Goal: Task Accomplishment & Management: Manage account settings

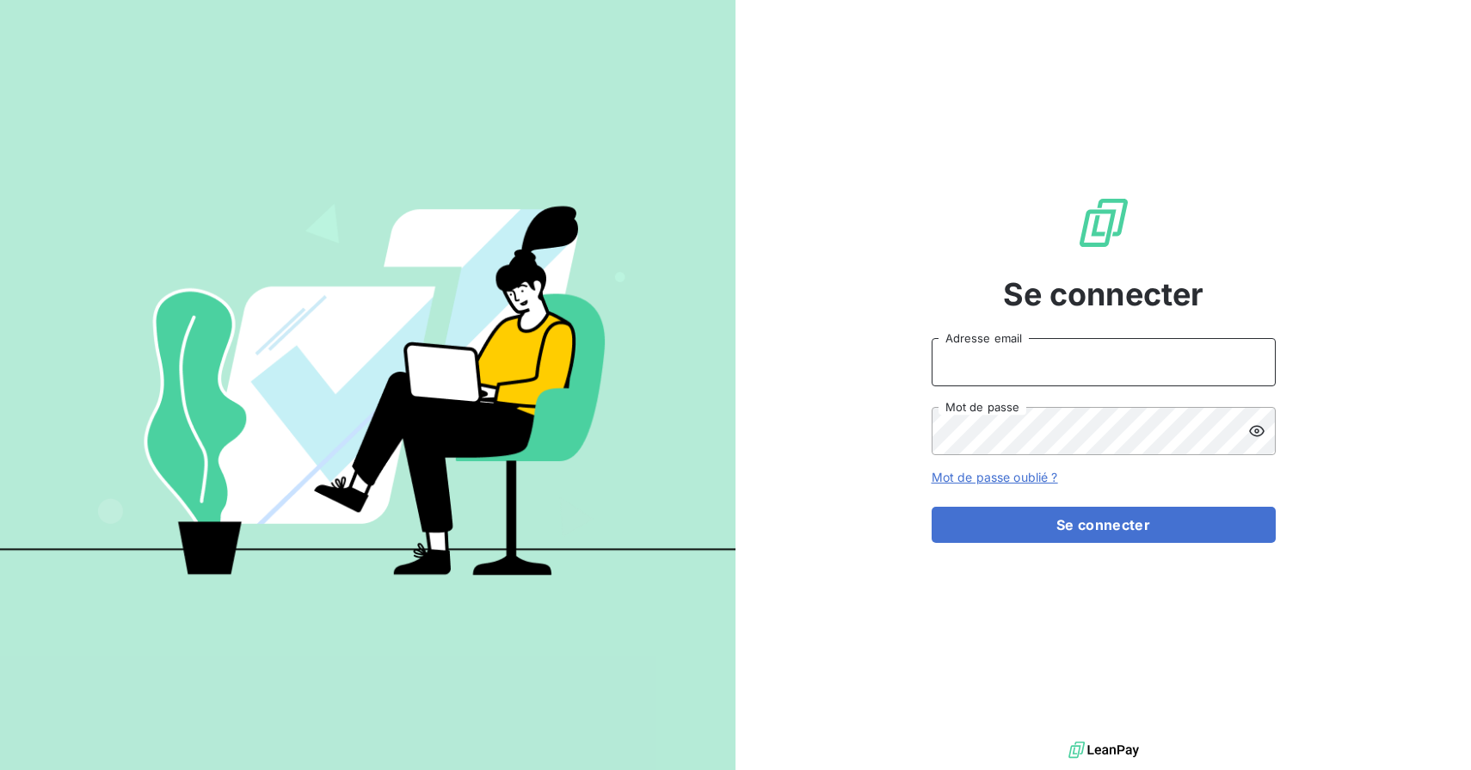
click at [962, 361] on input "Adresse email" at bounding box center [1104, 362] width 344 height 48
type input "[PERSON_NAME][EMAIL_ADDRESS][DOMAIN_NAME]"
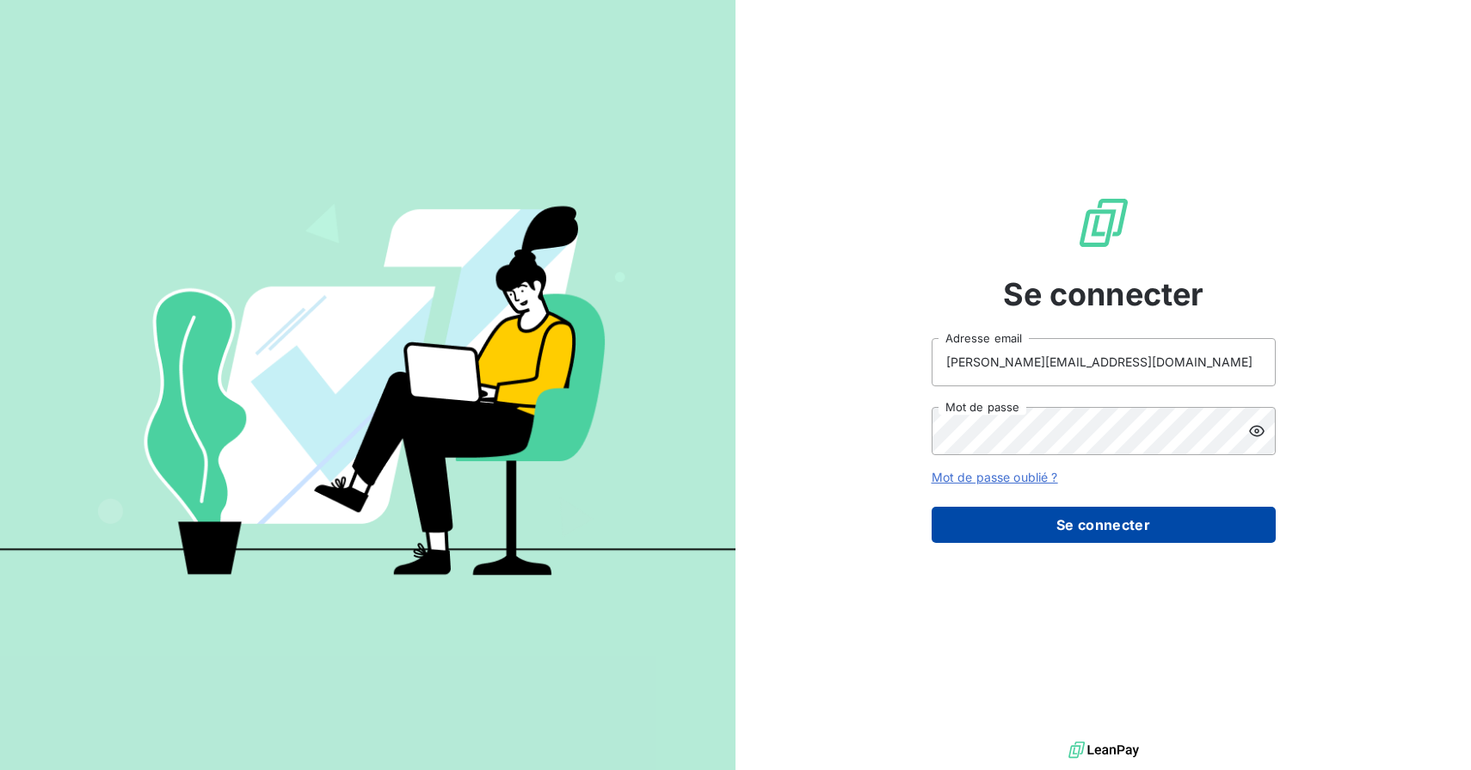
click at [1039, 536] on button "Se connecter" at bounding box center [1104, 525] width 344 height 36
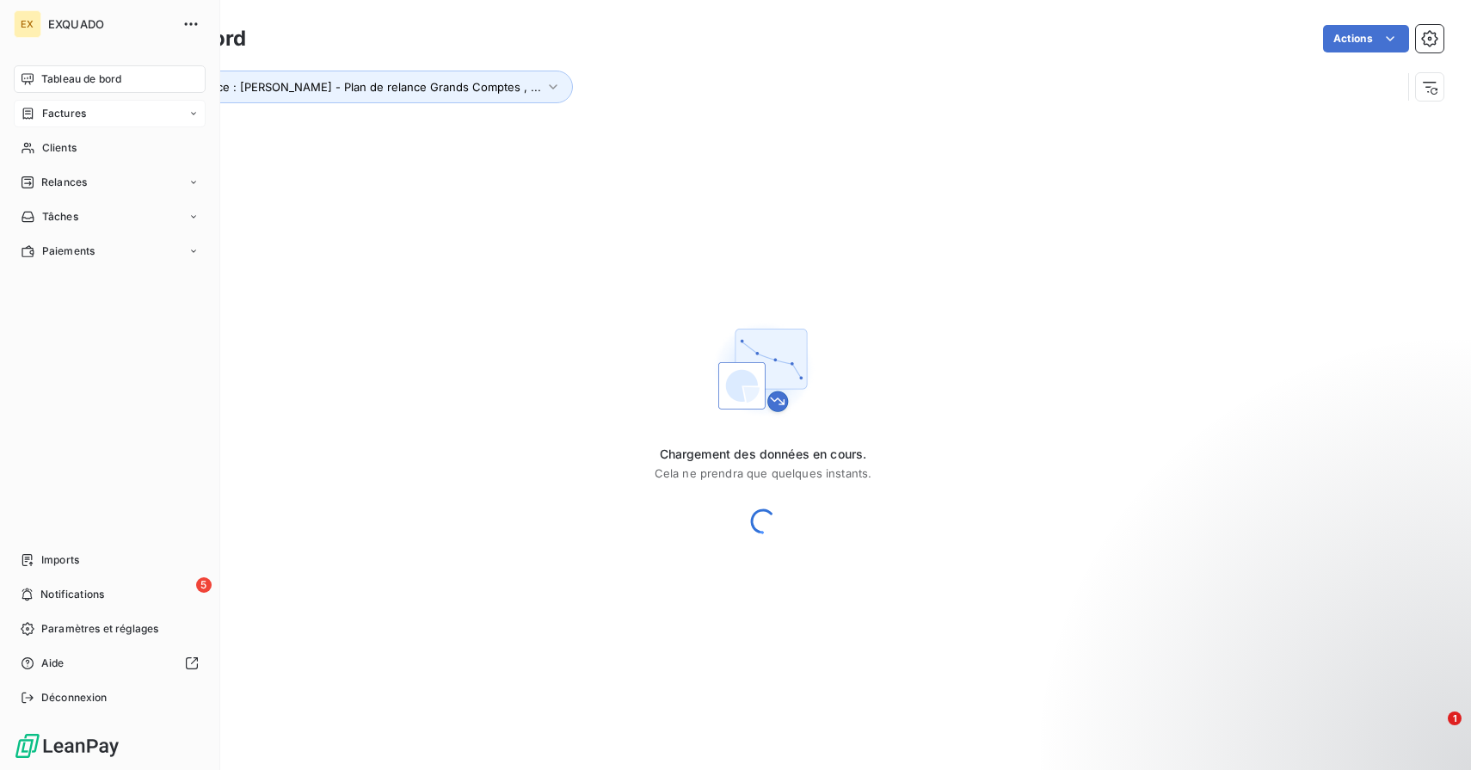
click at [28, 120] on div "Factures" at bounding box center [53, 113] width 65 height 15
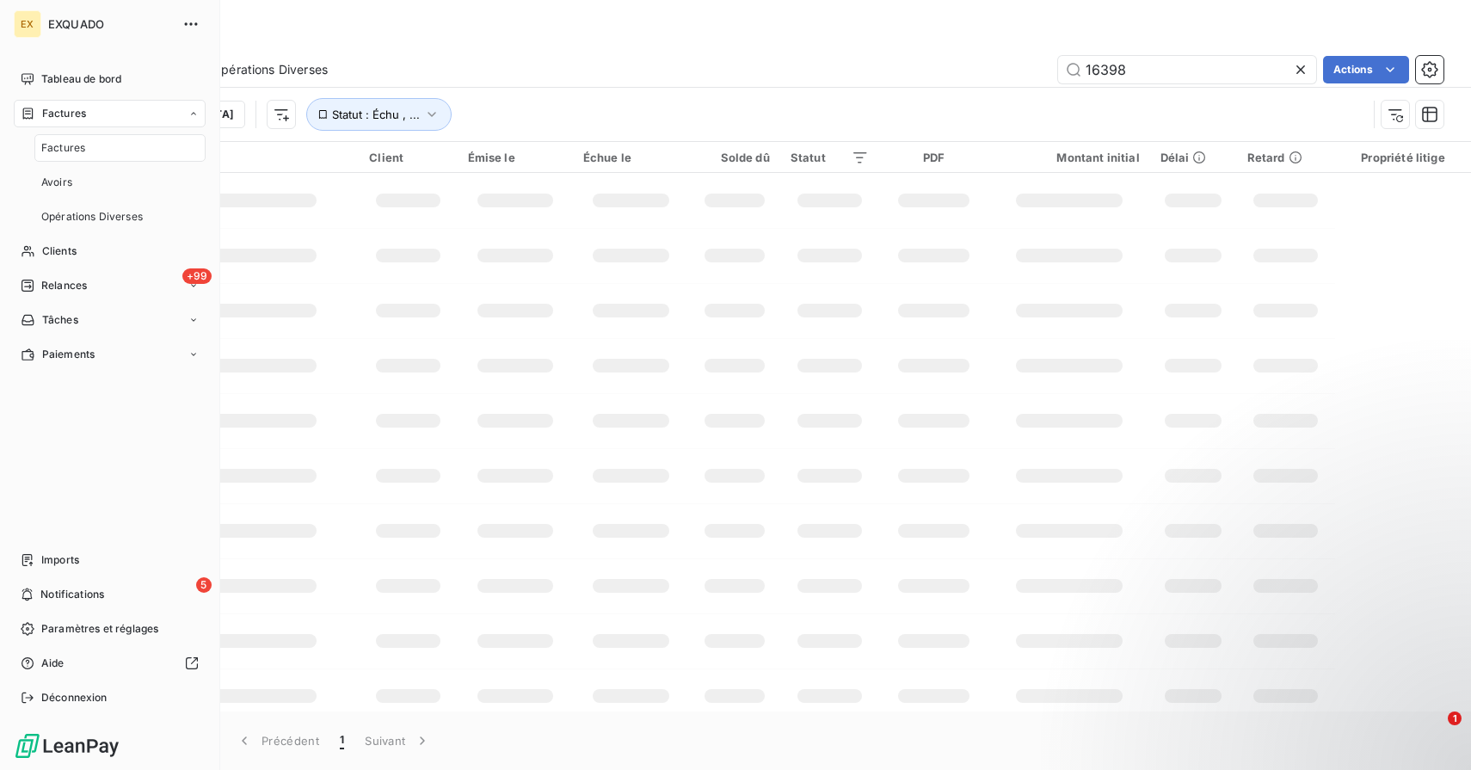
click at [65, 150] on span "Factures" at bounding box center [63, 147] width 44 height 15
click at [66, 248] on span "Clients" at bounding box center [59, 251] width 34 height 15
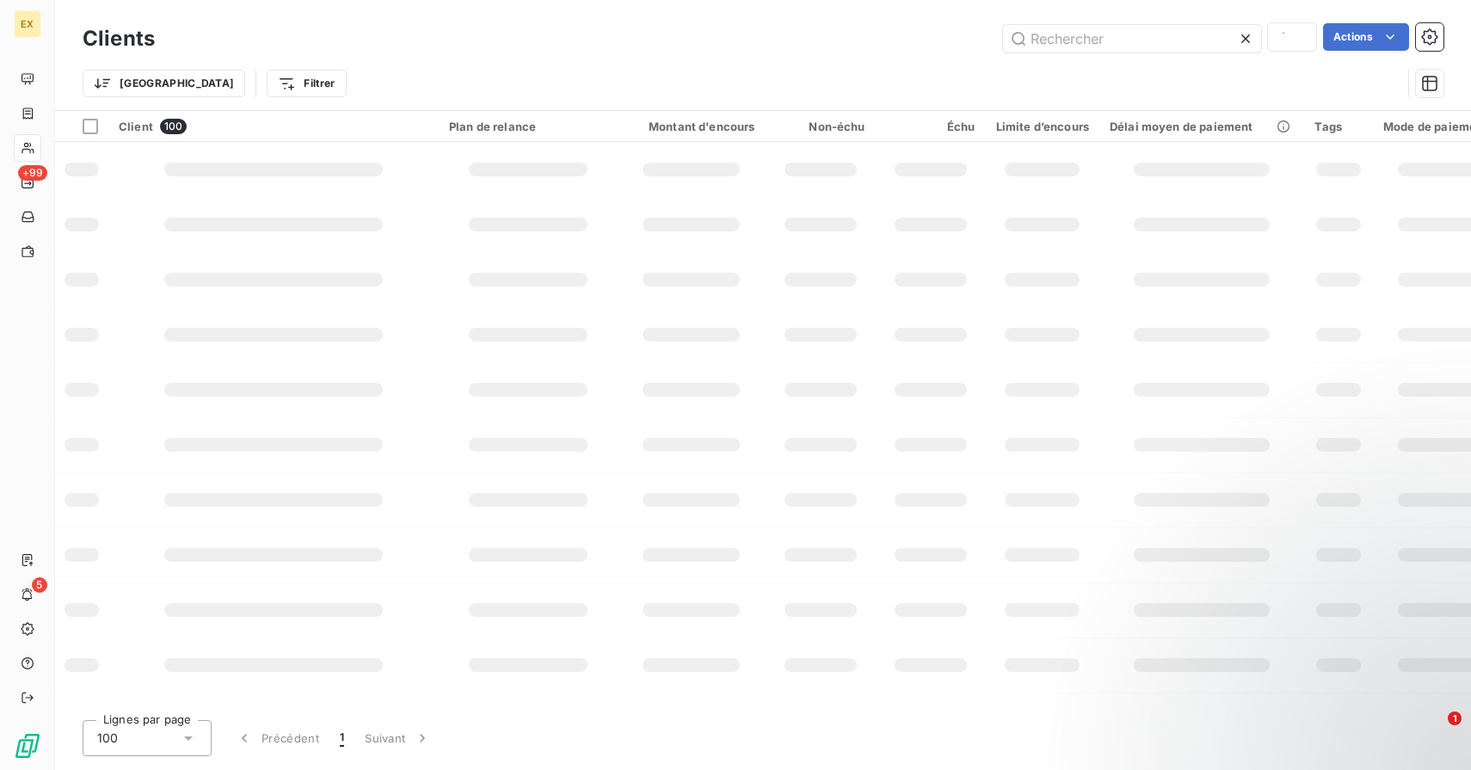
click at [1147, 65] on div "Trier Filtrer" at bounding box center [763, 83] width 1361 height 53
click at [1115, 25] on input "text" at bounding box center [1132, 39] width 258 height 28
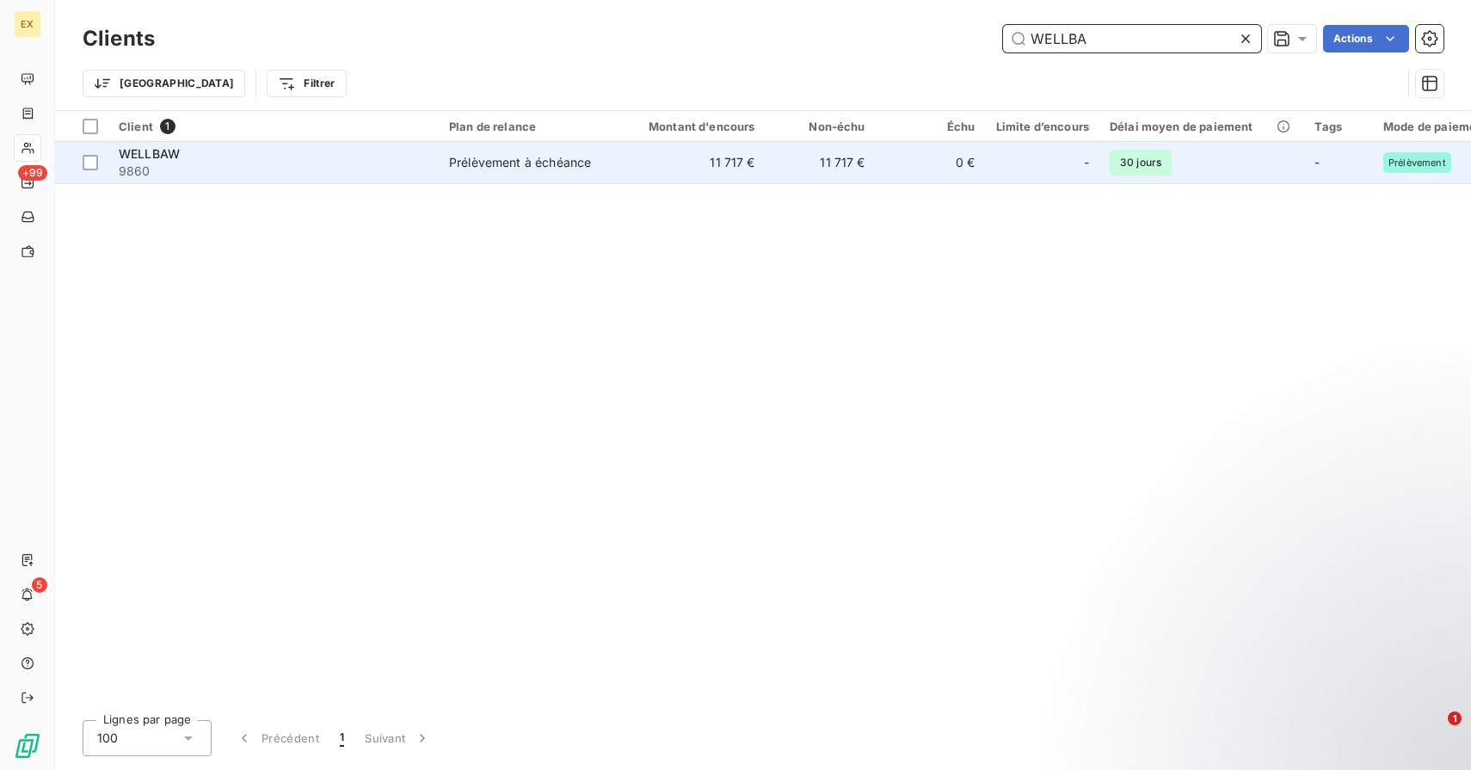
type input "WELLBA"
click at [412, 160] on div "WELLBAW" at bounding box center [274, 153] width 310 height 17
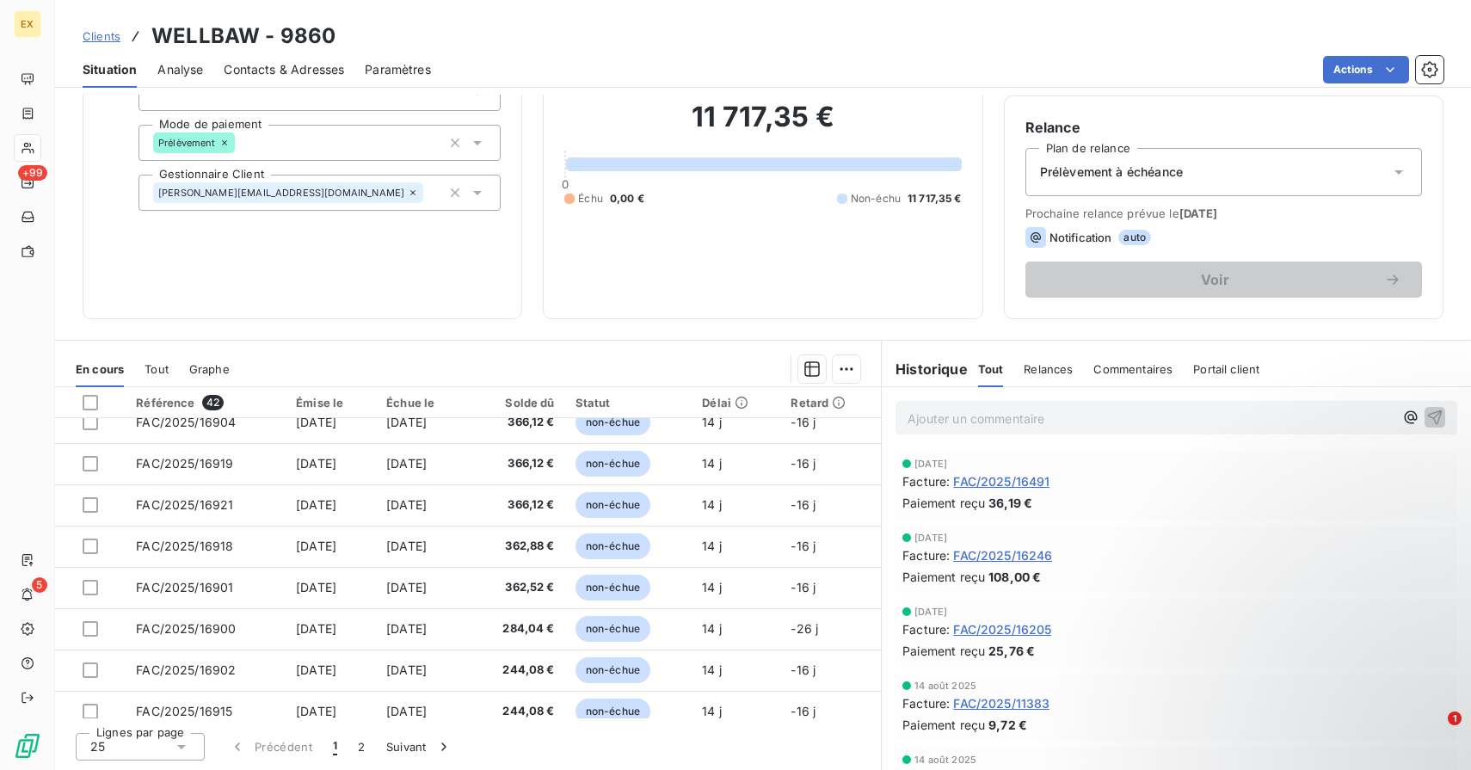
scroll to position [732, 0]
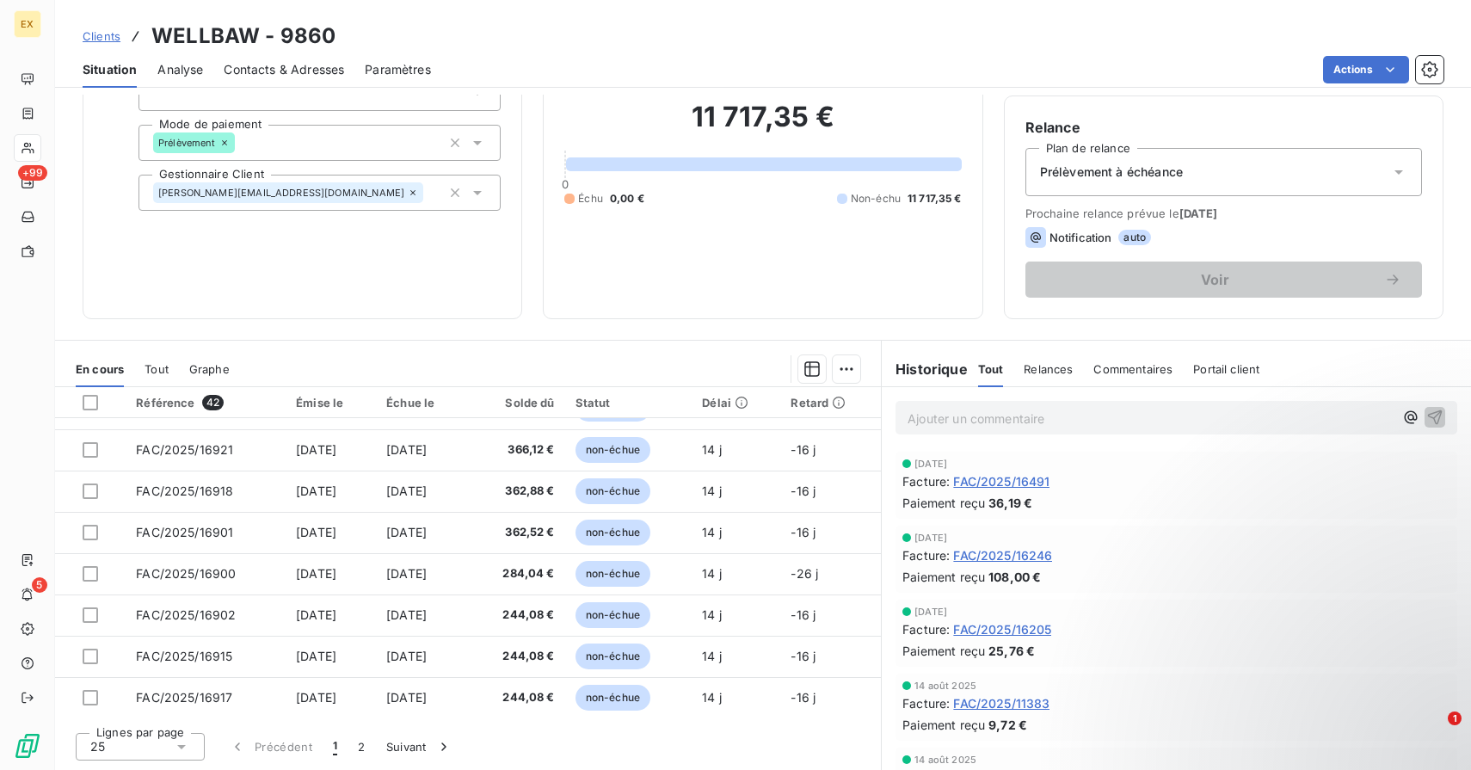
click at [571, 201] on div at bounding box center [569, 199] width 10 height 10
click at [408, 194] on icon at bounding box center [413, 193] width 10 height 10
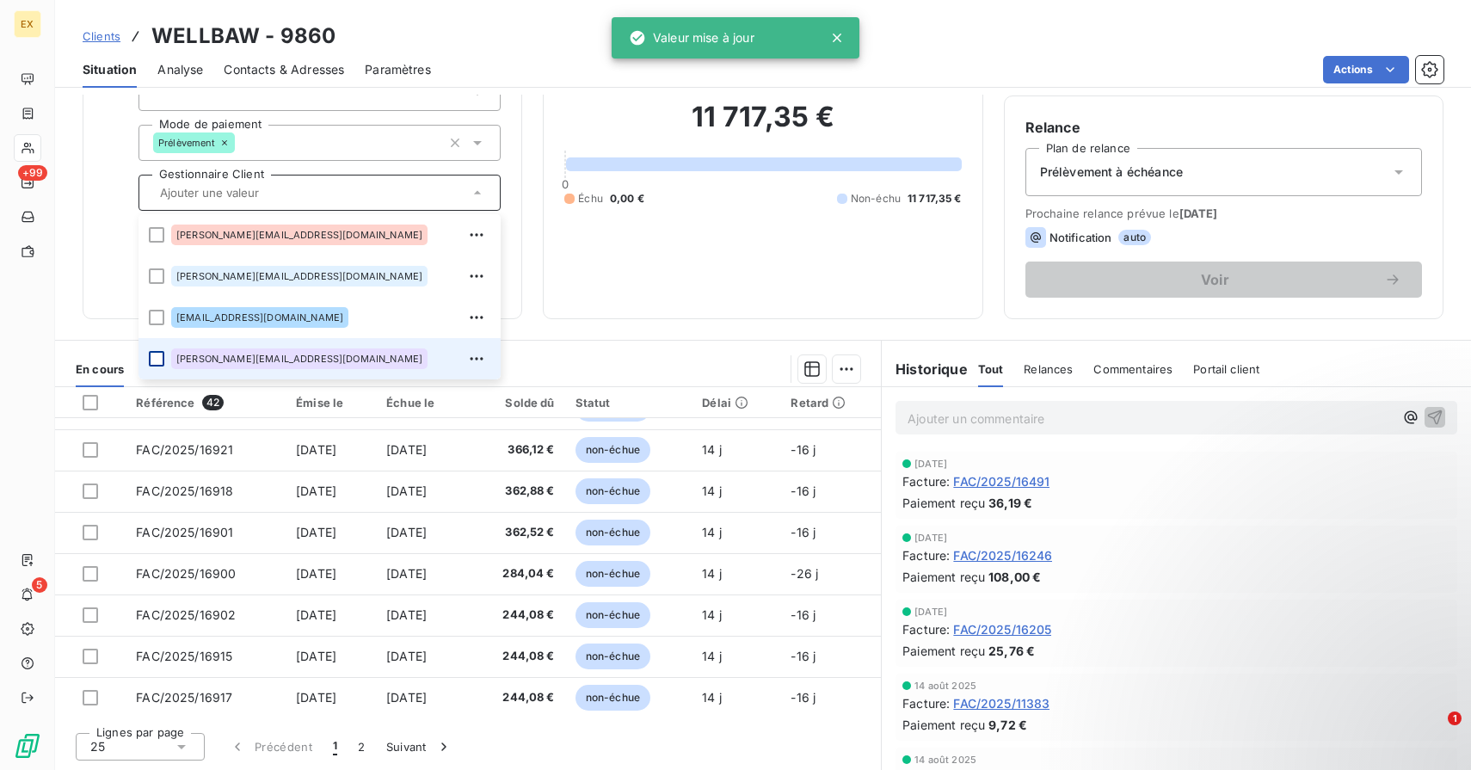
click at [153, 359] on div at bounding box center [156, 358] width 15 height 15
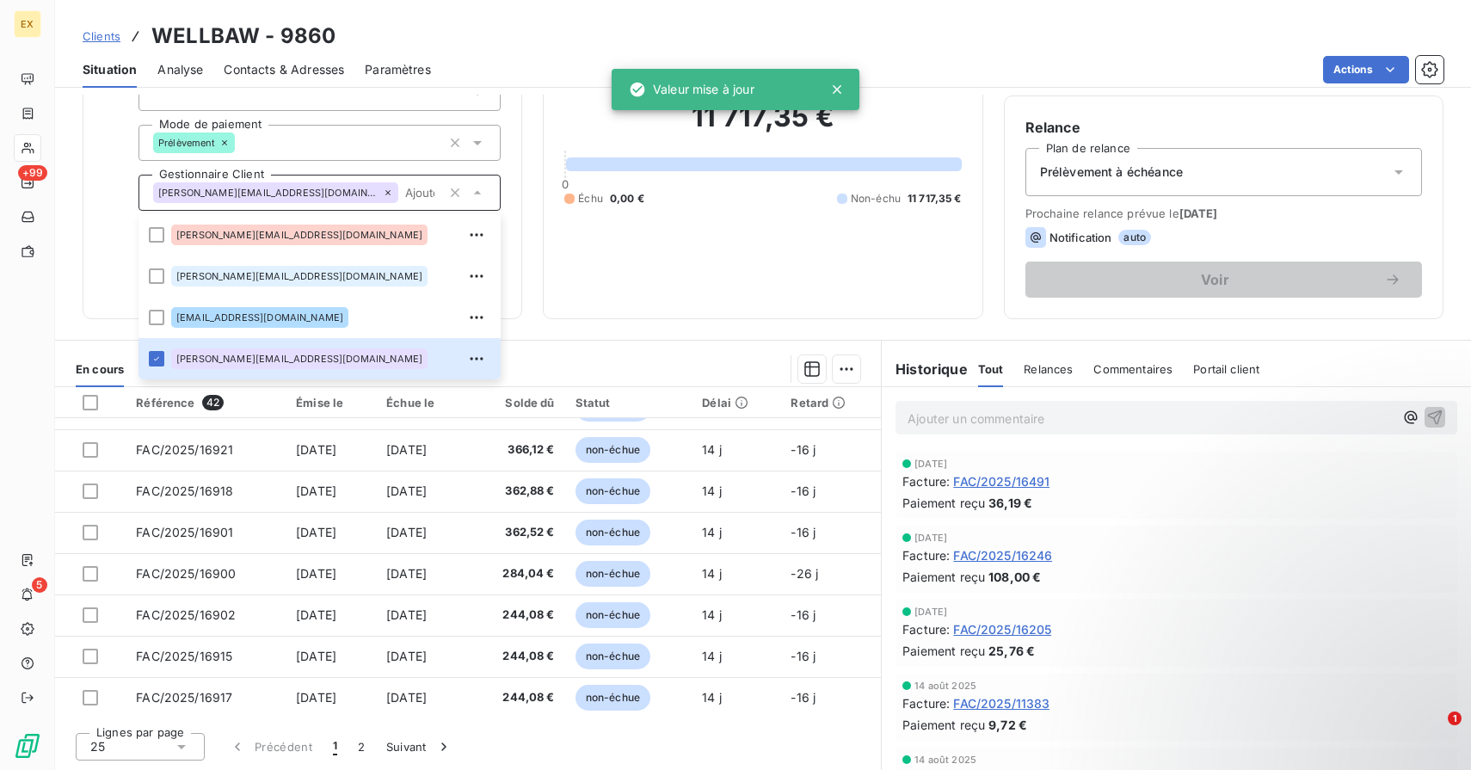
click at [113, 284] on div "Informations client Propriétés Client Tags Mode de paiement Prélèvement Gestion…" at bounding box center [303, 142] width 440 height 353
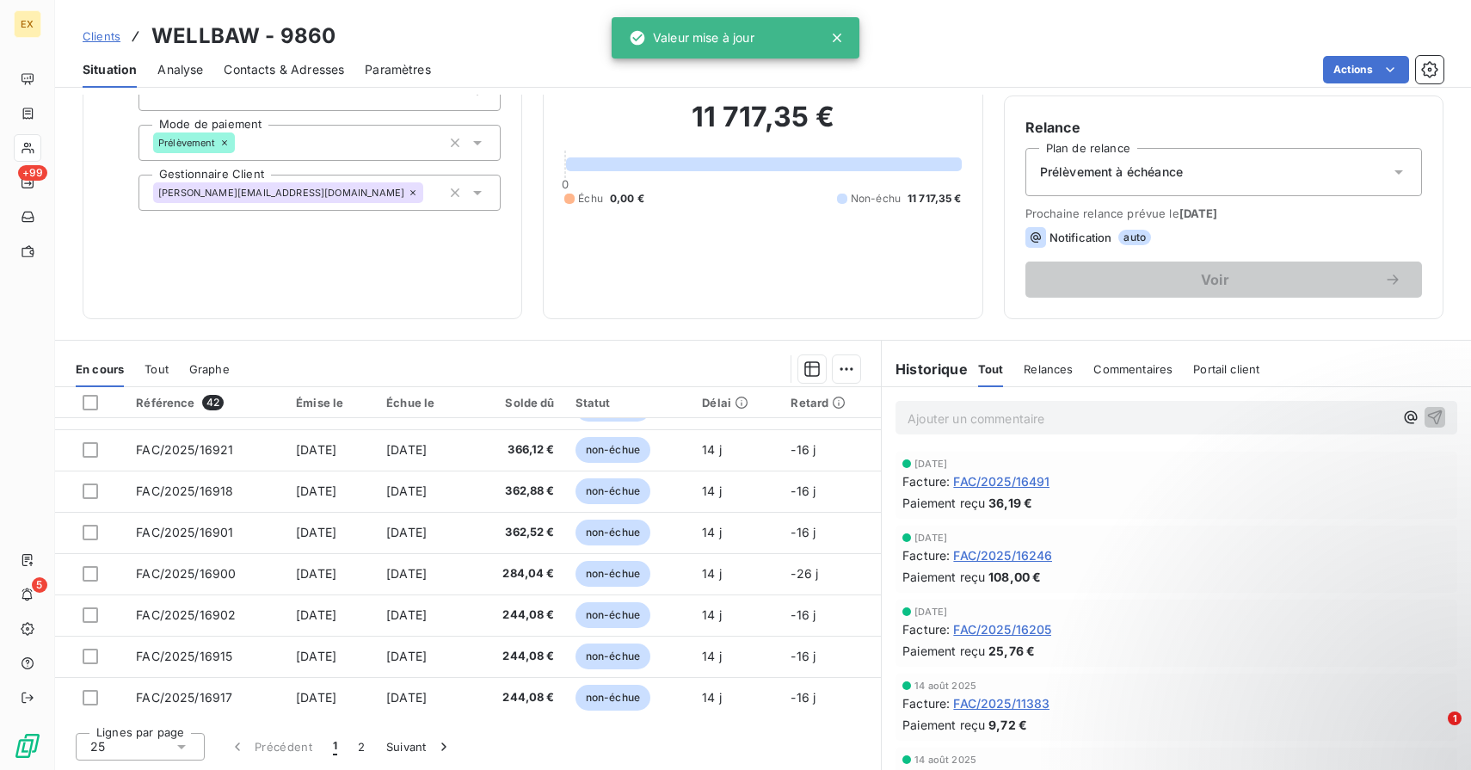
click at [1200, 164] on div "Prélèvement à échéance" at bounding box center [1224, 172] width 397 height 48
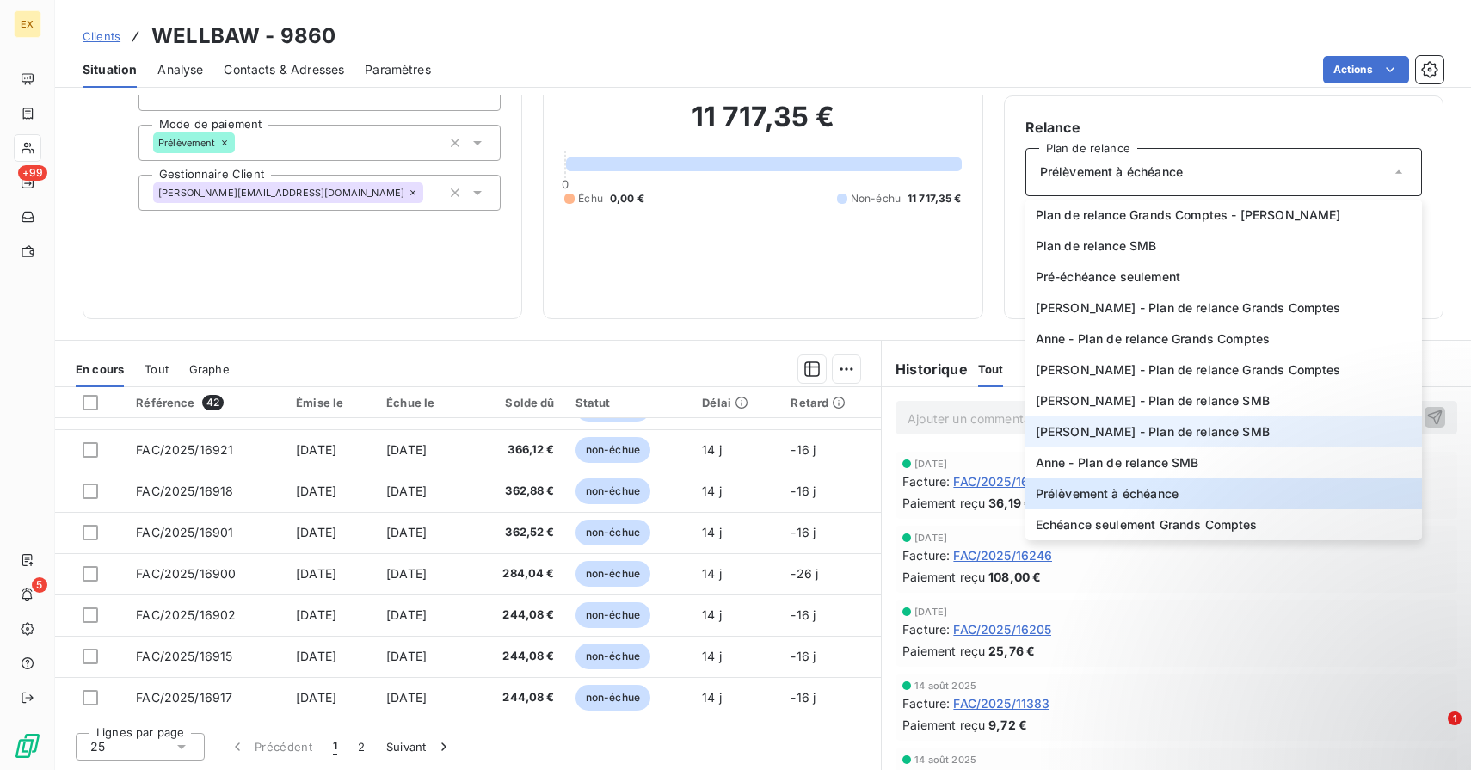
click at [1107, 428] on span "[PERSON_NAME] - Plan de relance SMB" at bounding box center [1153, 431] width 234 height 17
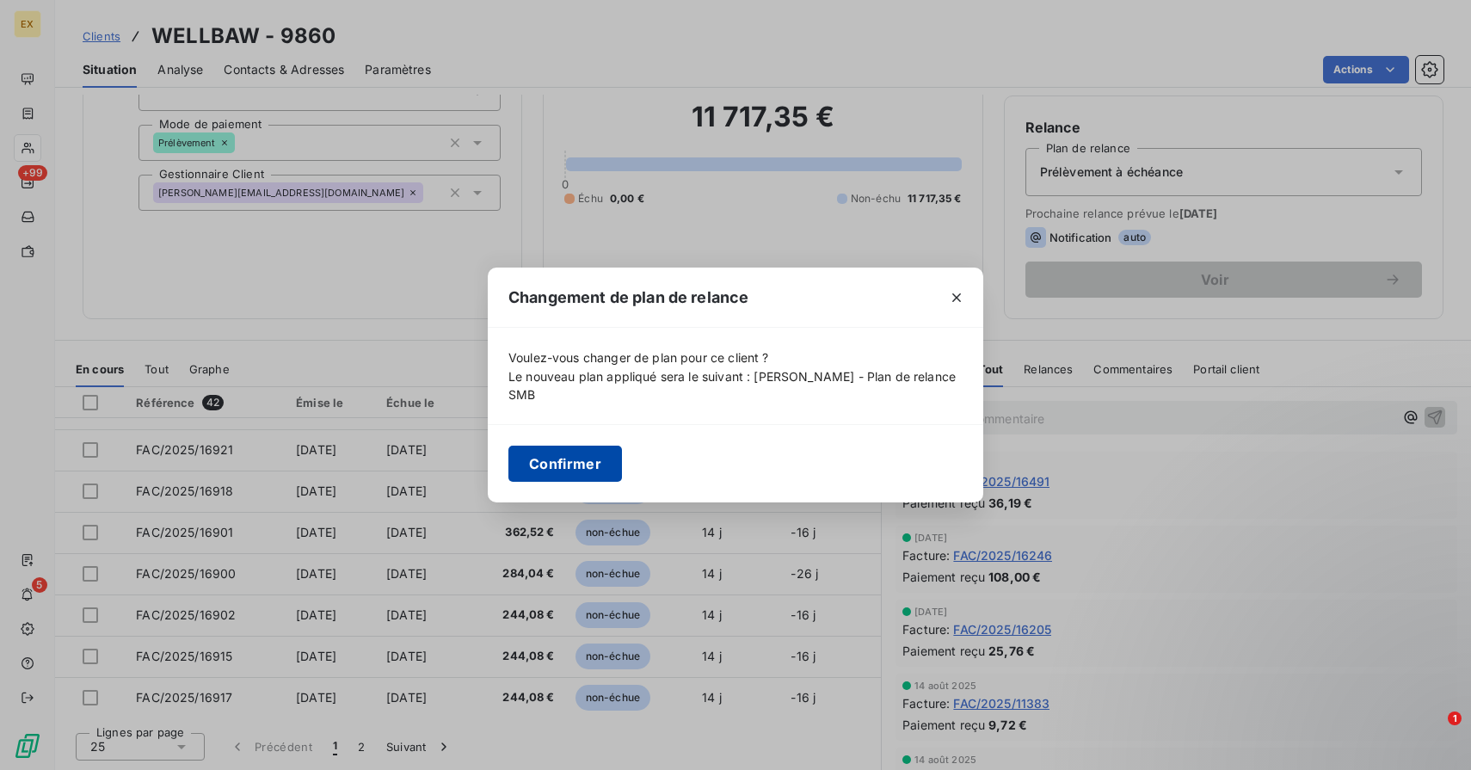
click at [553, 467] on button "Confirmer" at bounding box center [566, 464] width 114 height 36
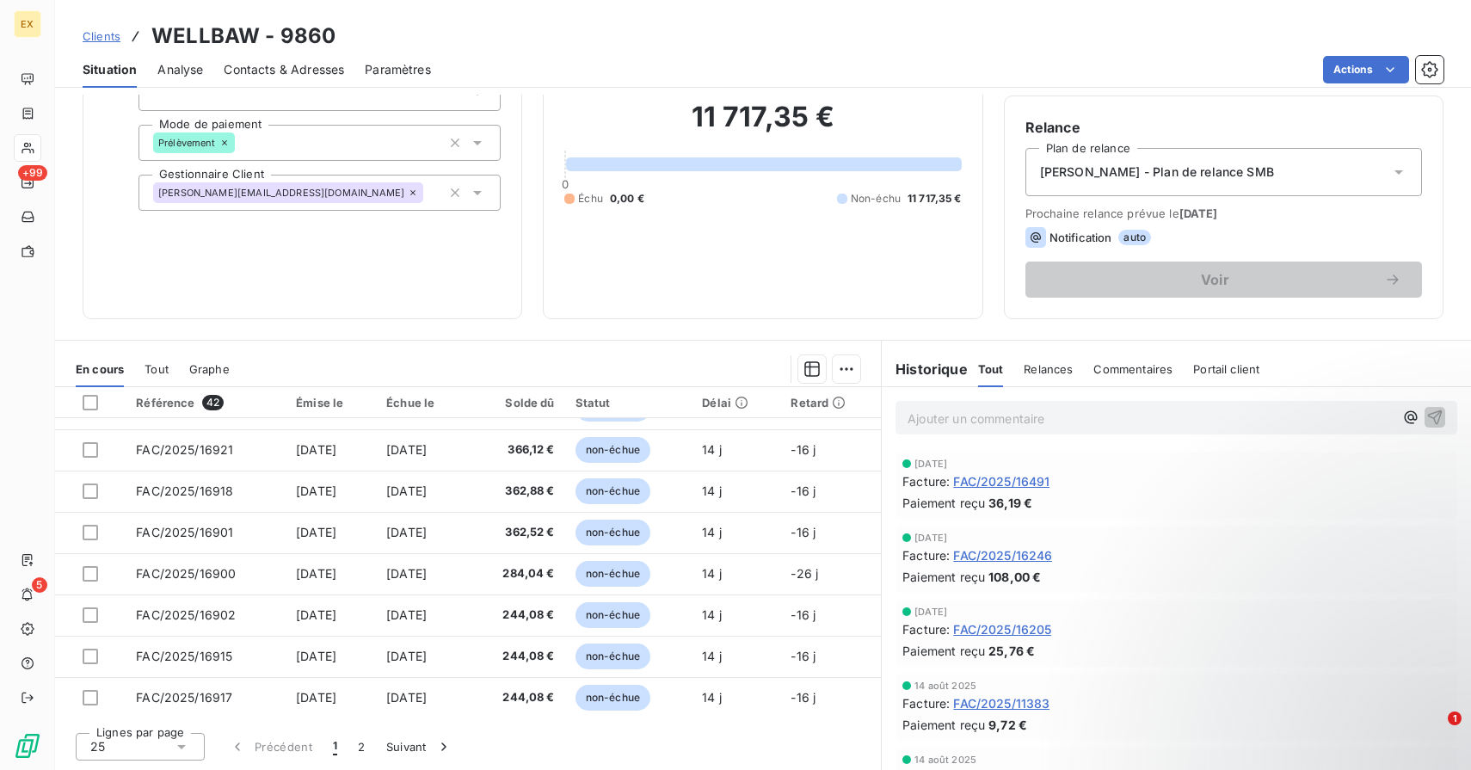
click at [785, 311] on div "Encours client 11 717,35 € 0 Échu 0,00 € Non-échu 11 717,35 €" at bounding box center [763, 142] width 440 height 353
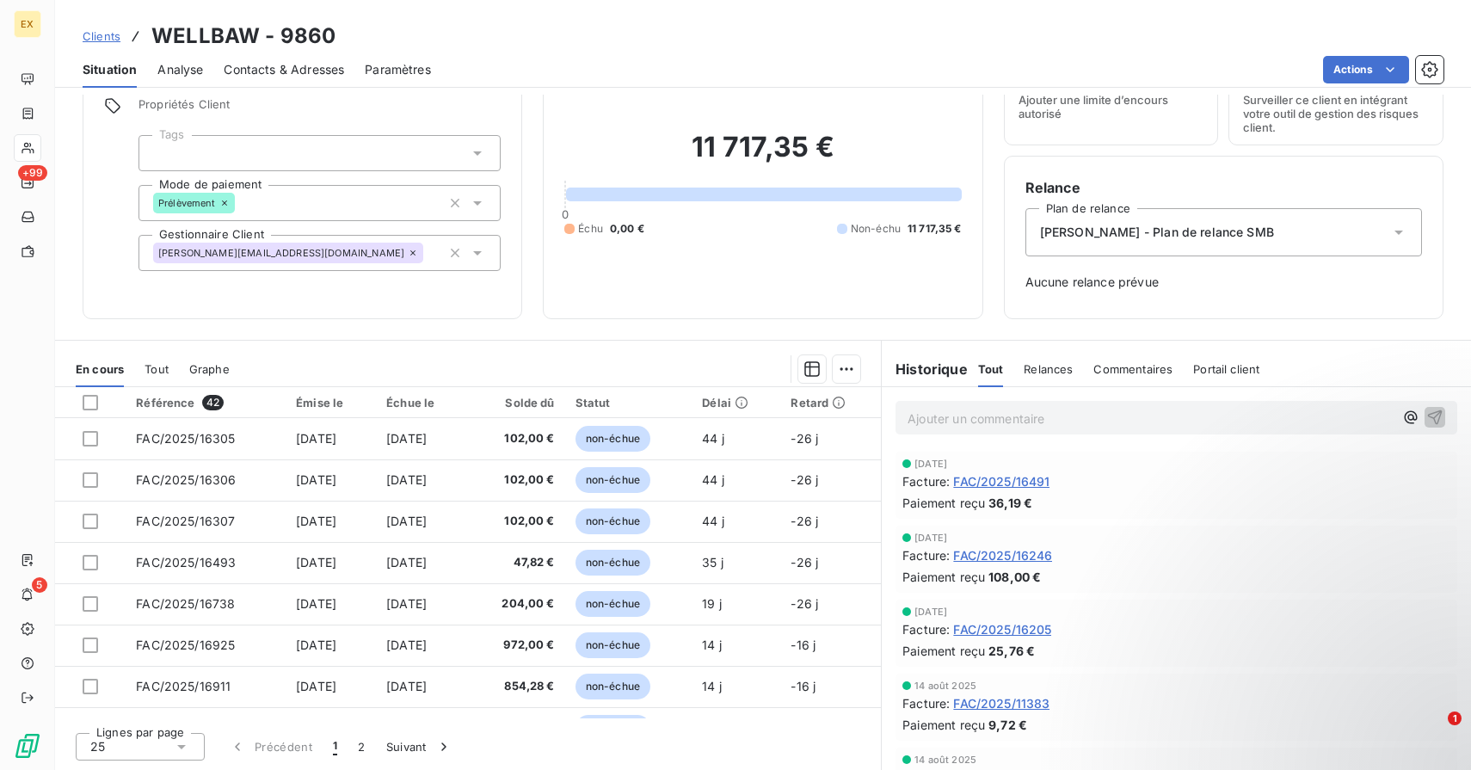
scroll to position [78, 0]
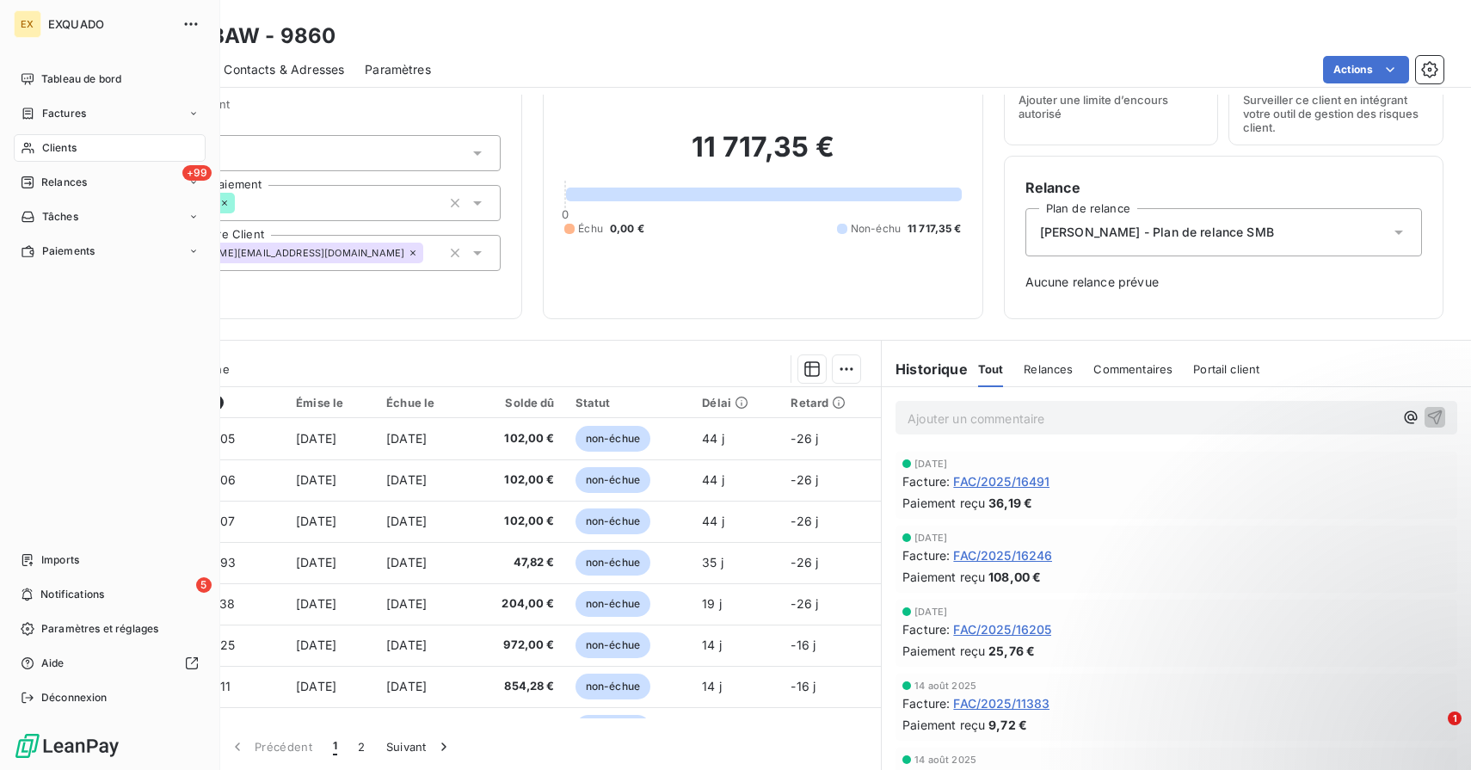
click at [38, 148] on div "Clients" at bounding box center [110, 148] width 192 height 28
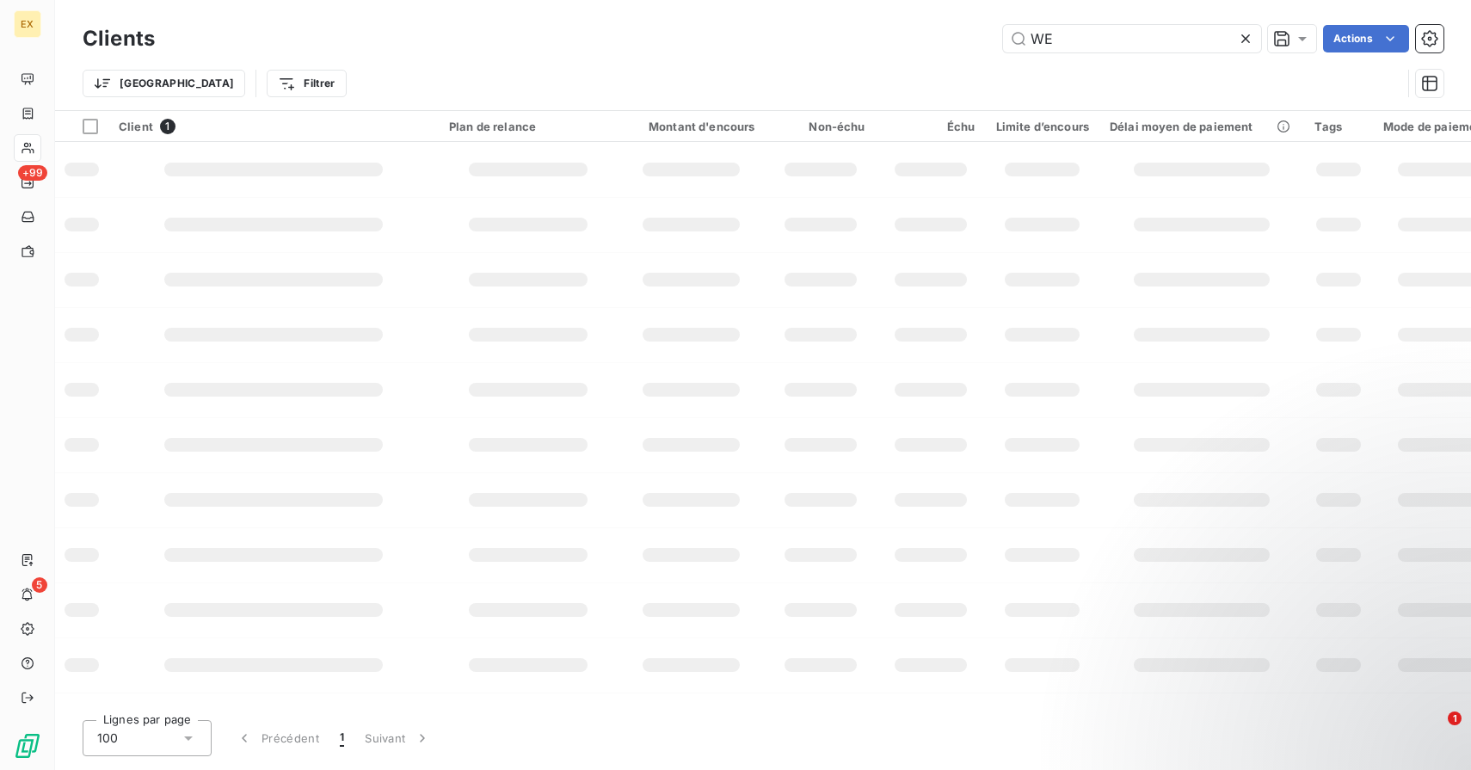
type input "W"
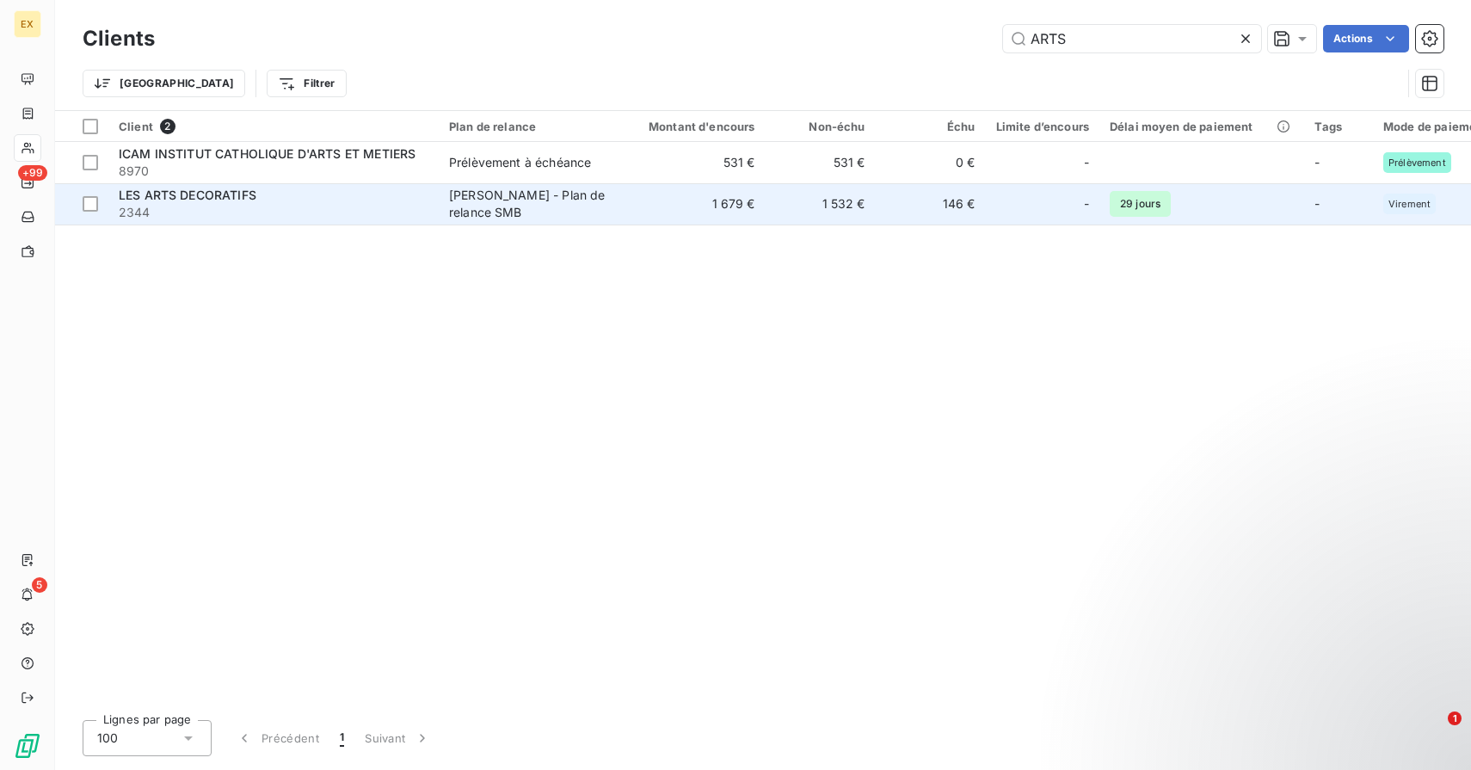
type input "ARTS"
click at [392, 204] on span "2344" at bounding box center [274, 212] width 310 height 17
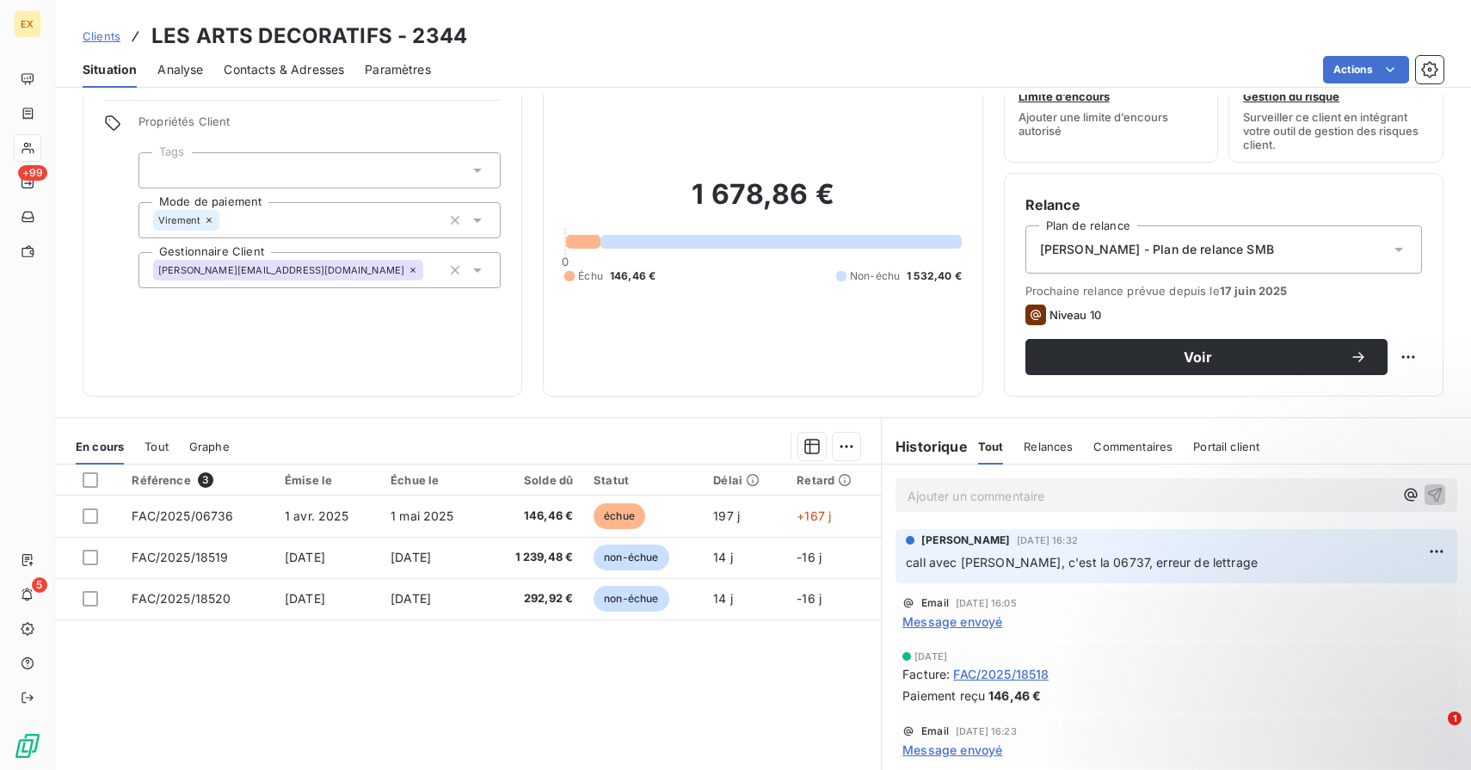
scroll to position [62, 0]
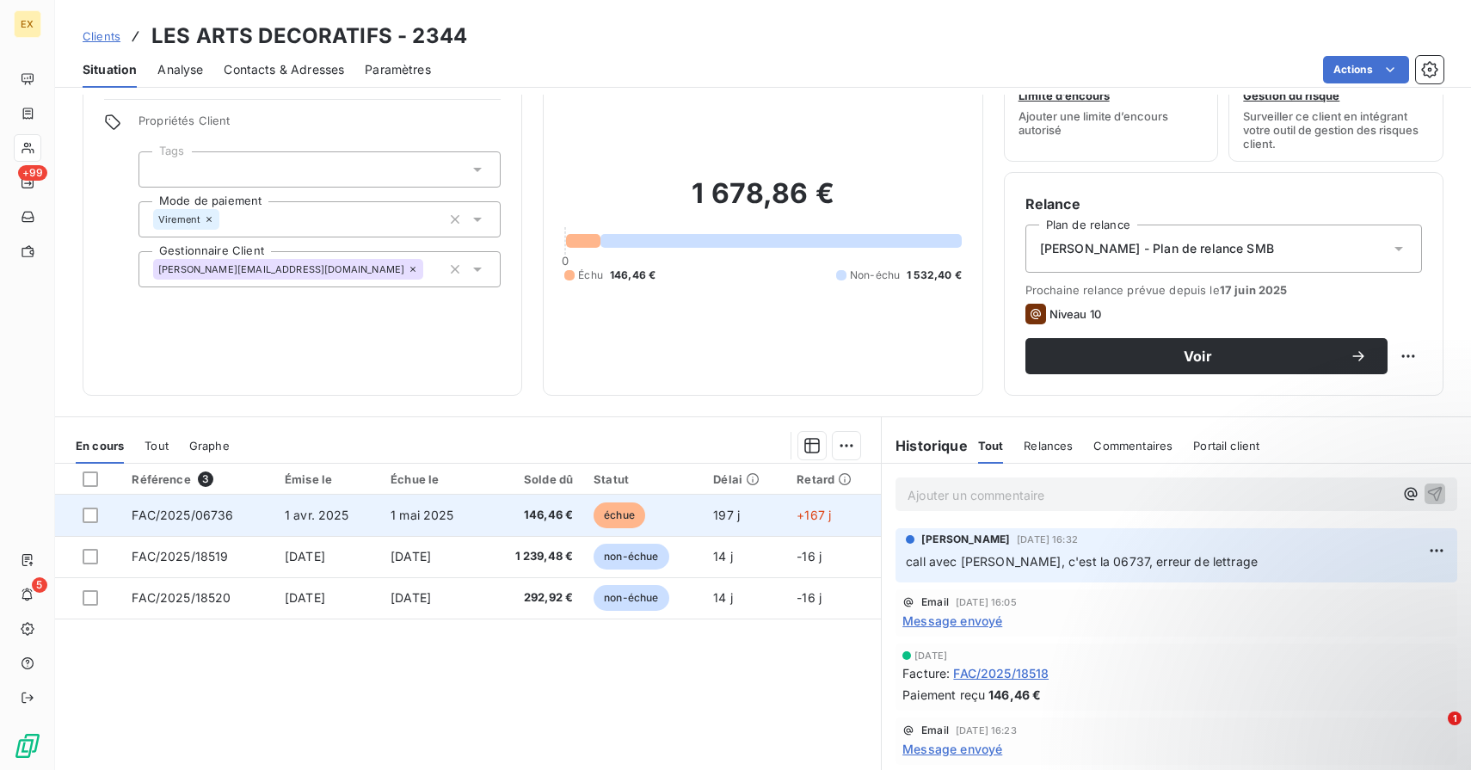
click at [432, 510] on span "1 mai 2025" at bounding box center [423, 515] width 64 height 15
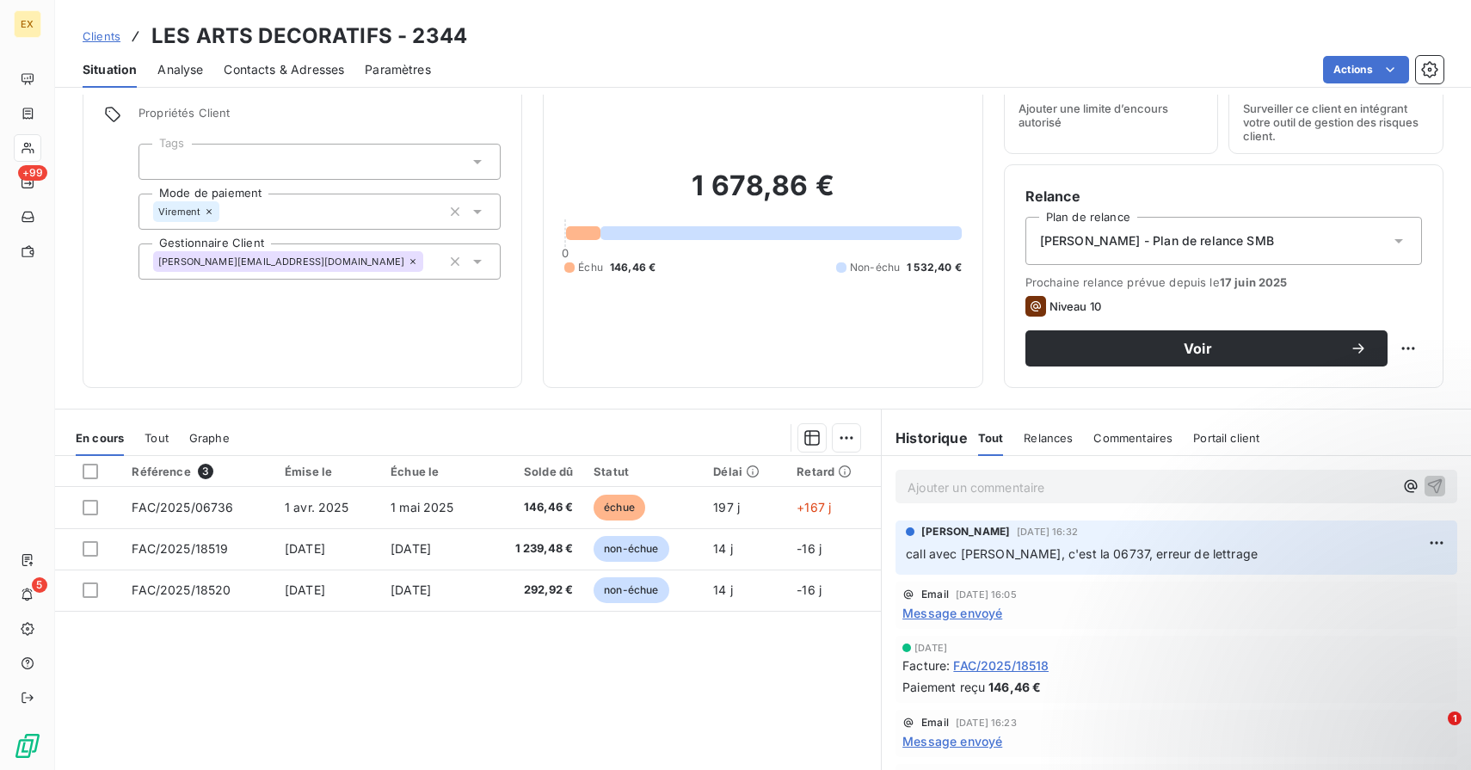
scroll to position [77, 0]
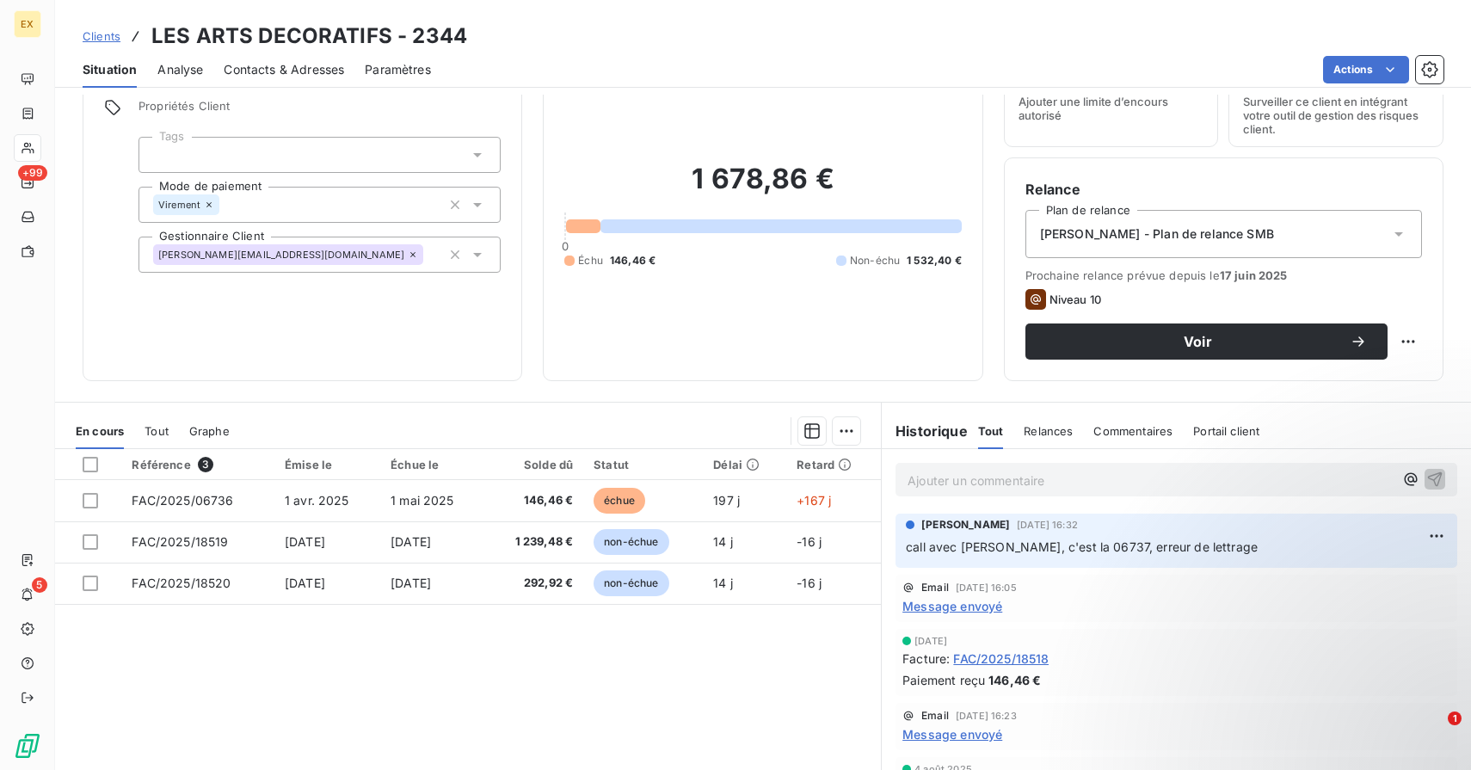
click at [1113, 550] on span "call avec [PERSON_NAME], c'est la 06737, erreur de lettrage" at bounding box center [1082, 547] width 352 height 15
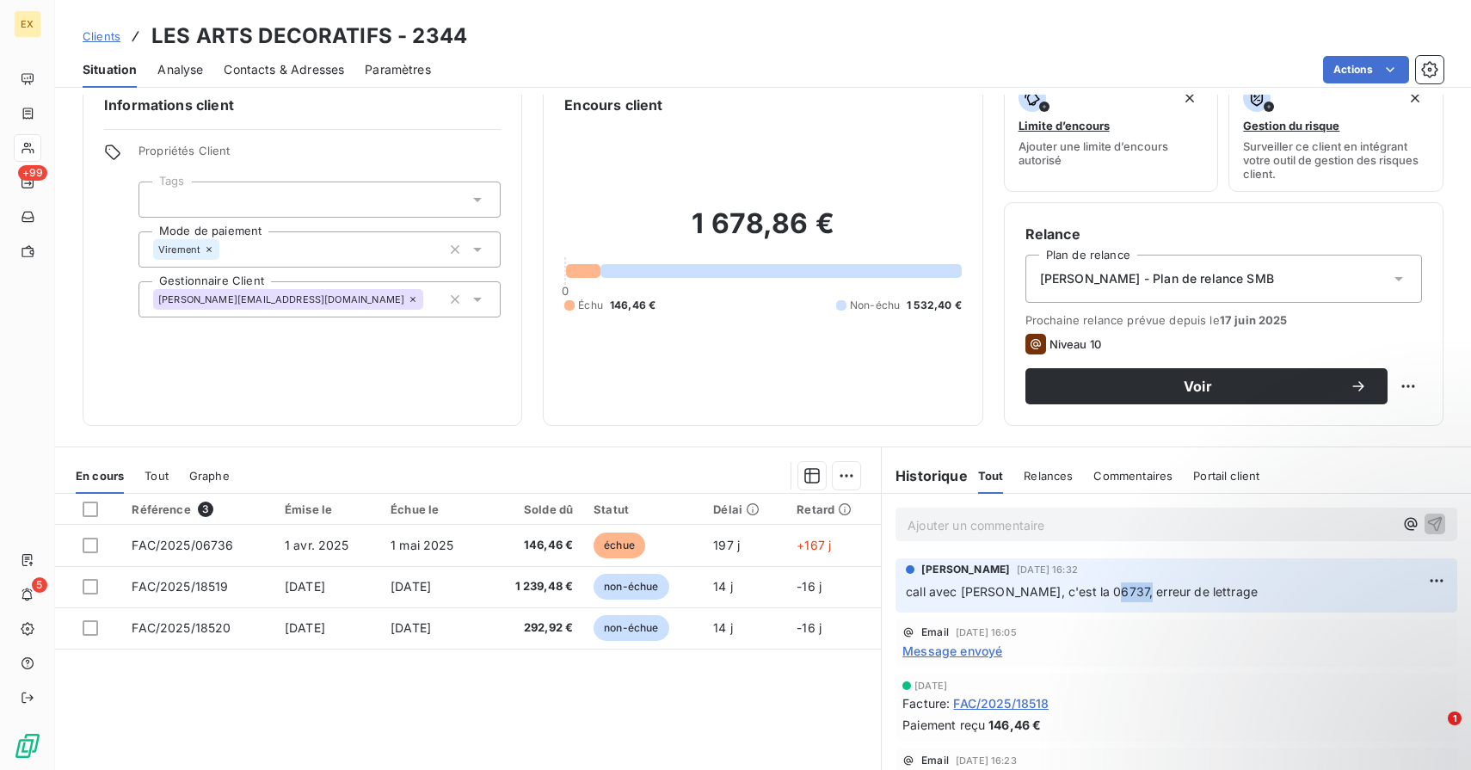
scroll to position [31, 0]
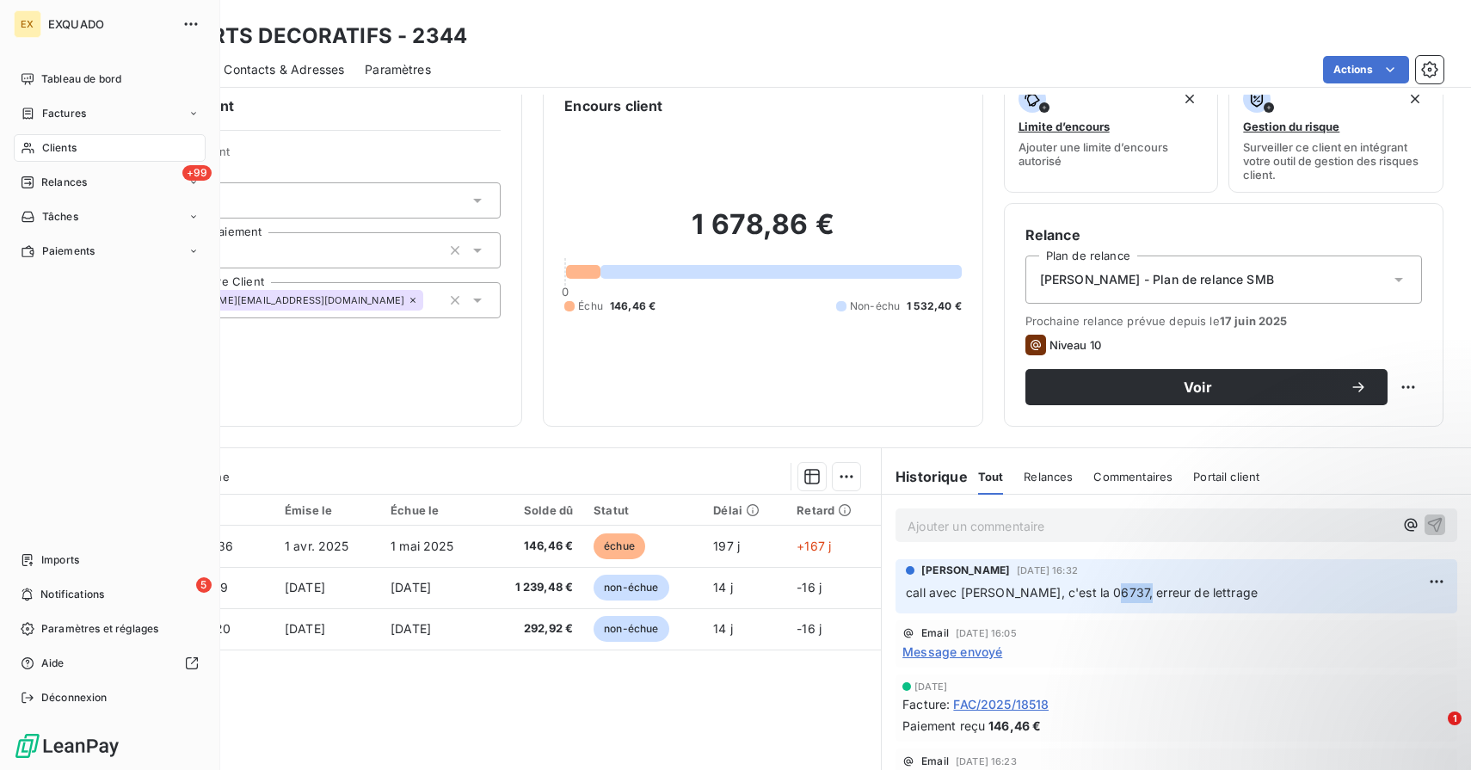
click at [43, 151] on span "Clients" at bounding box center [59, 147] width 34 height 15
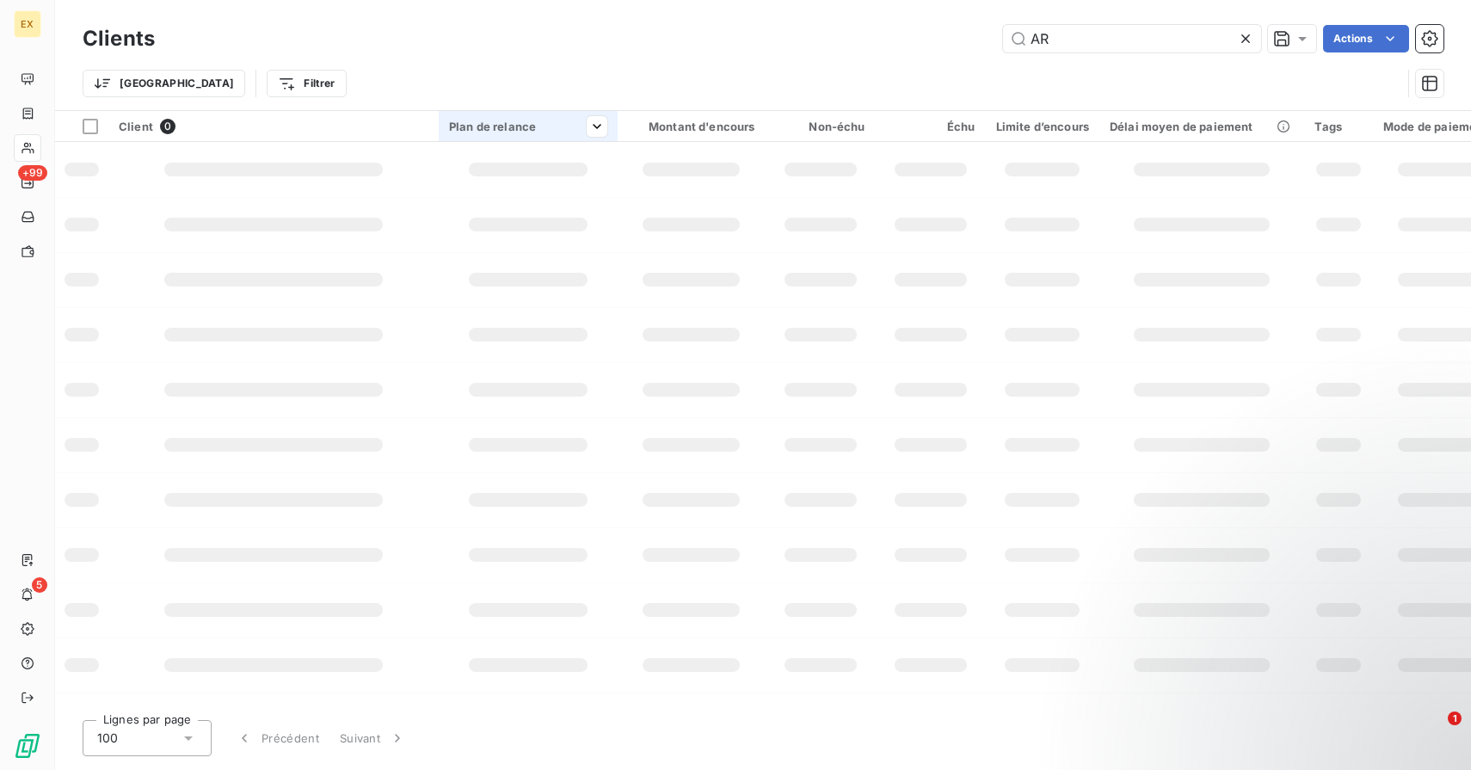
type input "A"
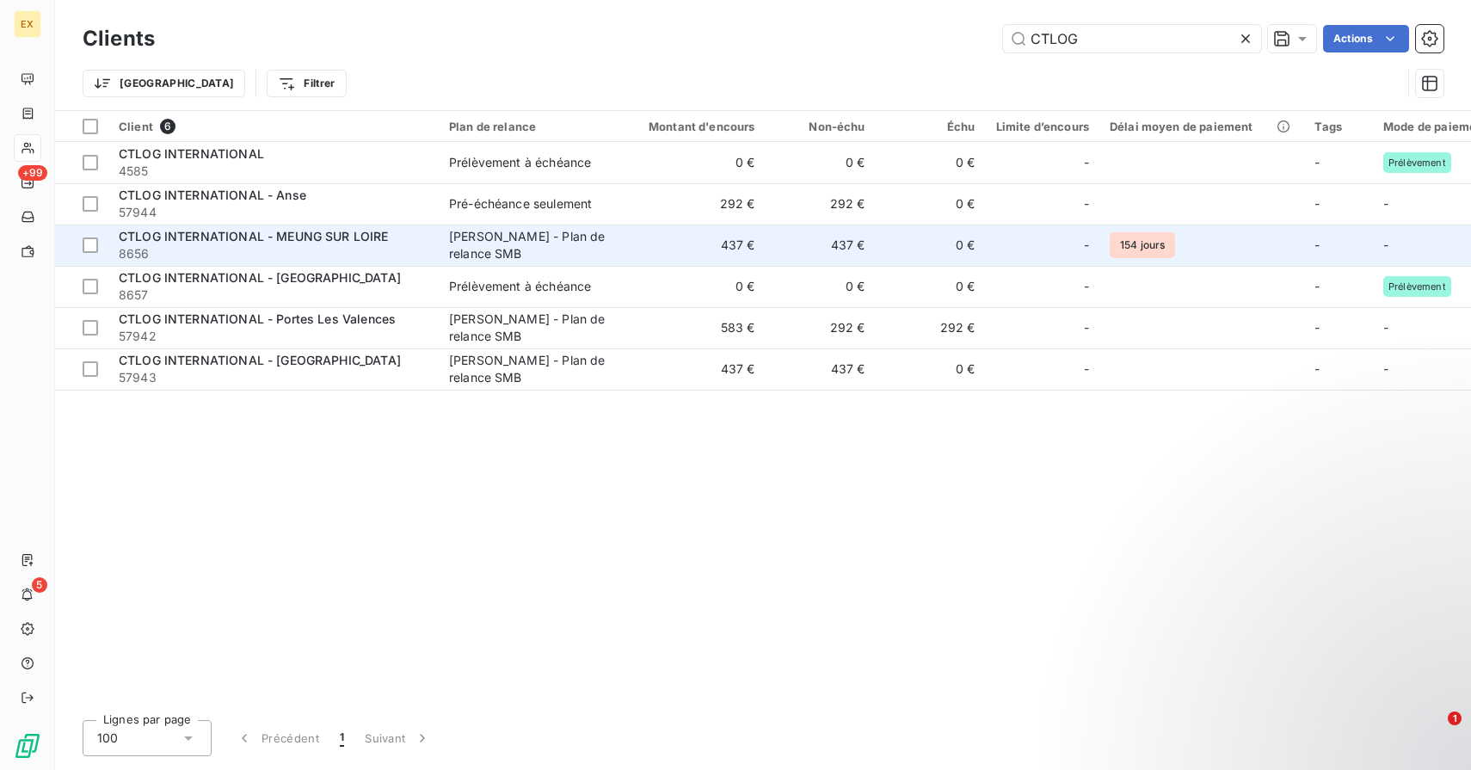
type input "CTLOG"
click at [509, 241] on div "[PERSON_NAME] - Plan de relance SMB" at bounding box center [528, 245] width 158 height 34
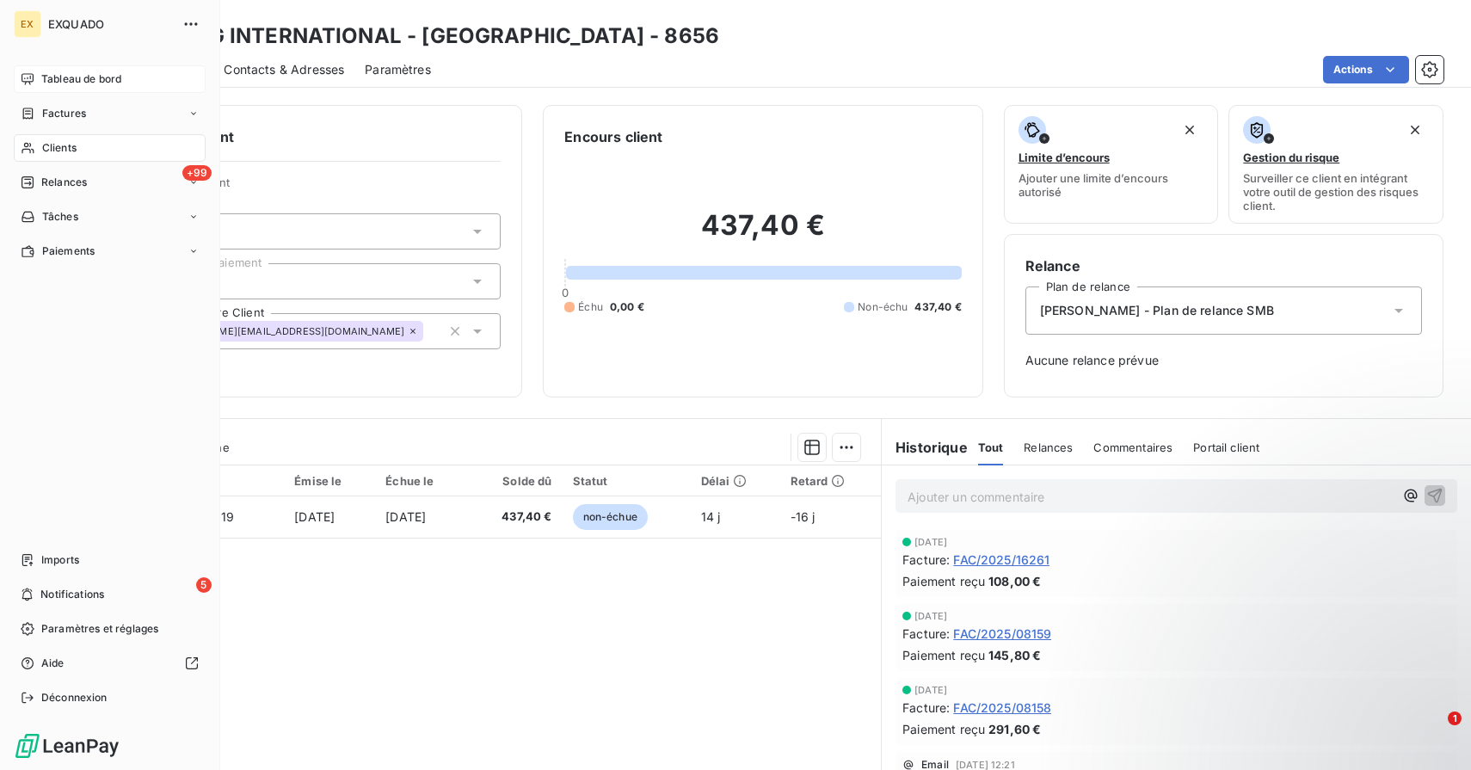
click at [48, 81] on span "Tableau de bord" at bounding box center [81, 78] width 80 height 15
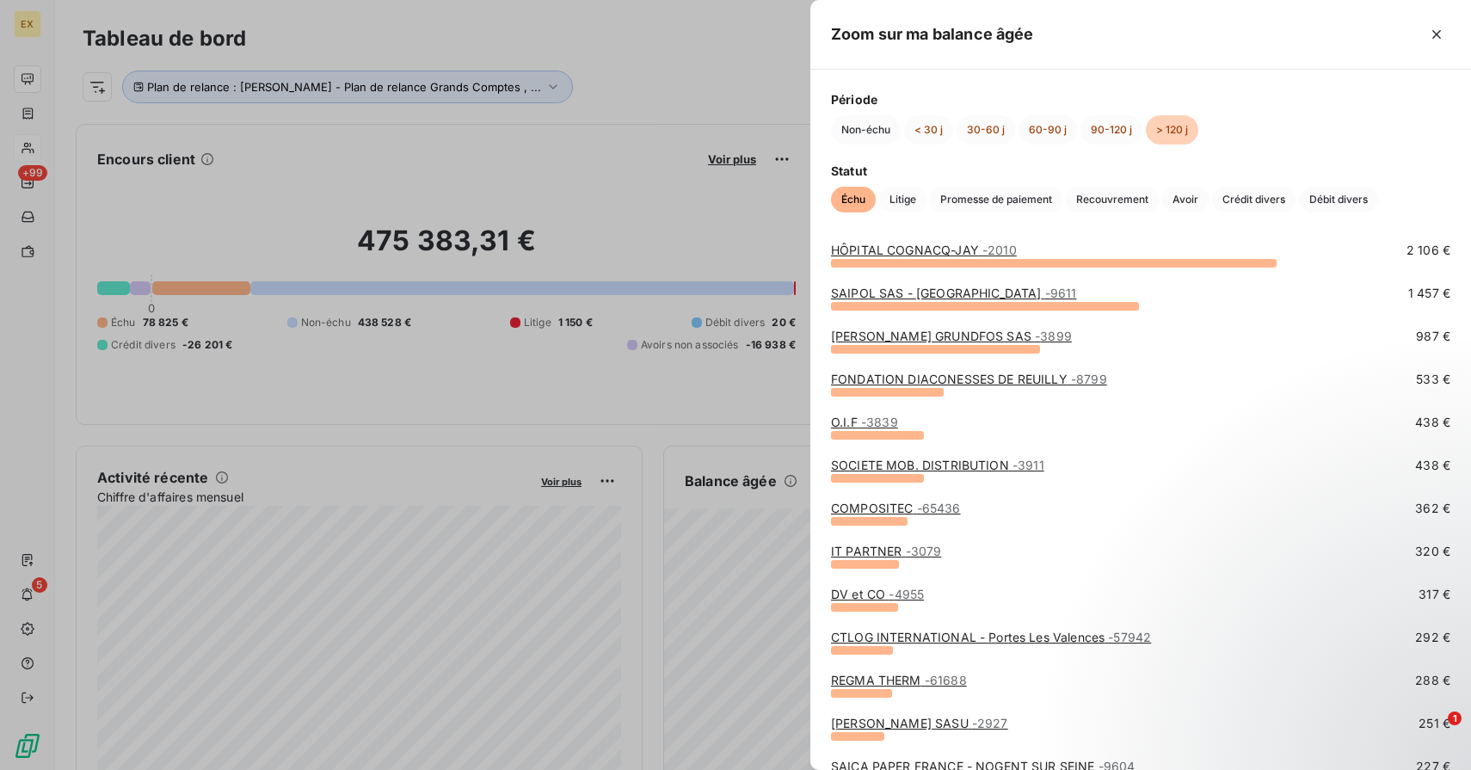
scroll to position [99, 0]
click at [965, 641] on link "CTLOG INTERNATIONAL - Portes Les Valences - 57942" at bounding box center [991, 636] width 320 height 15
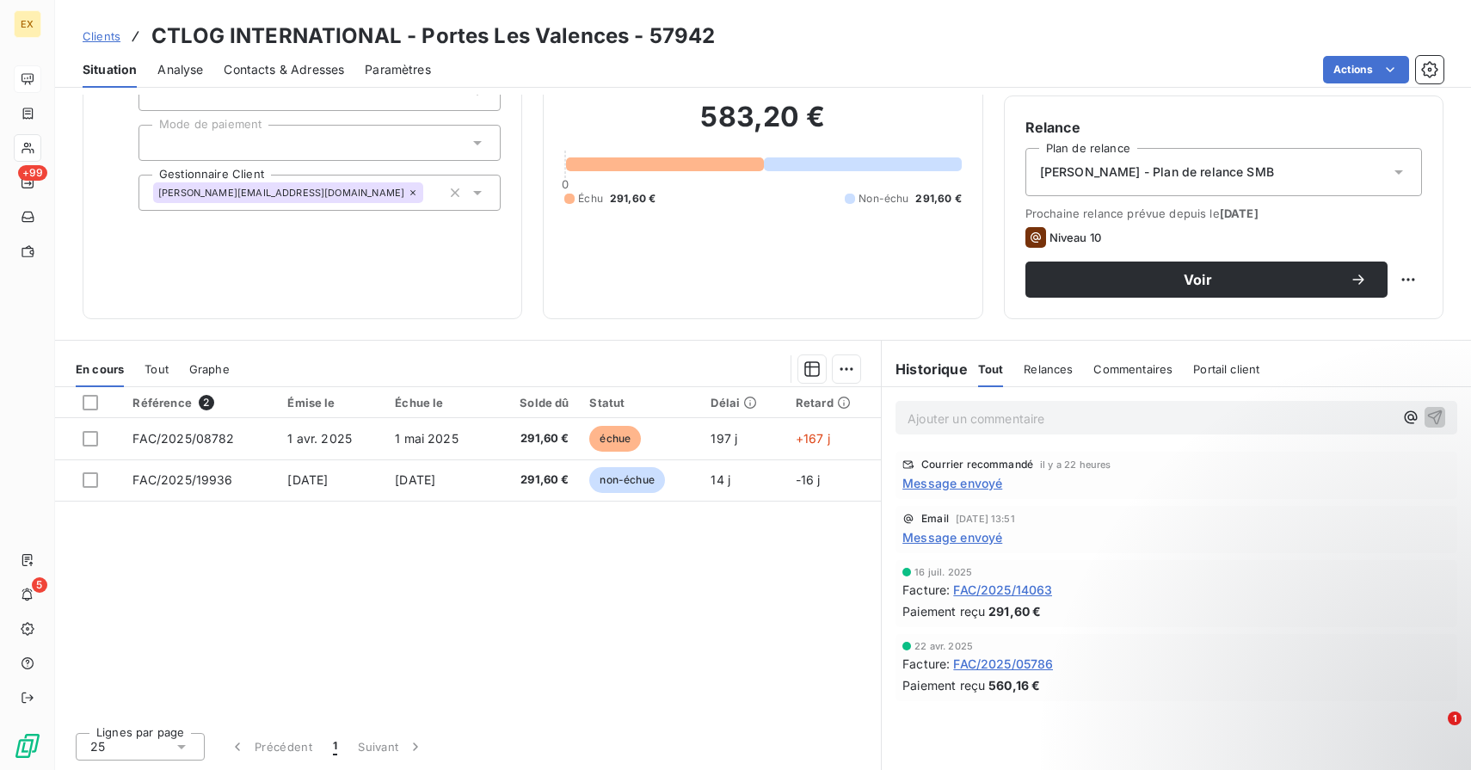
scroll to position [138, 0]
click at [948, 487] on span "Message envoyé" at bounding box center [953, 484] width 100 height 18
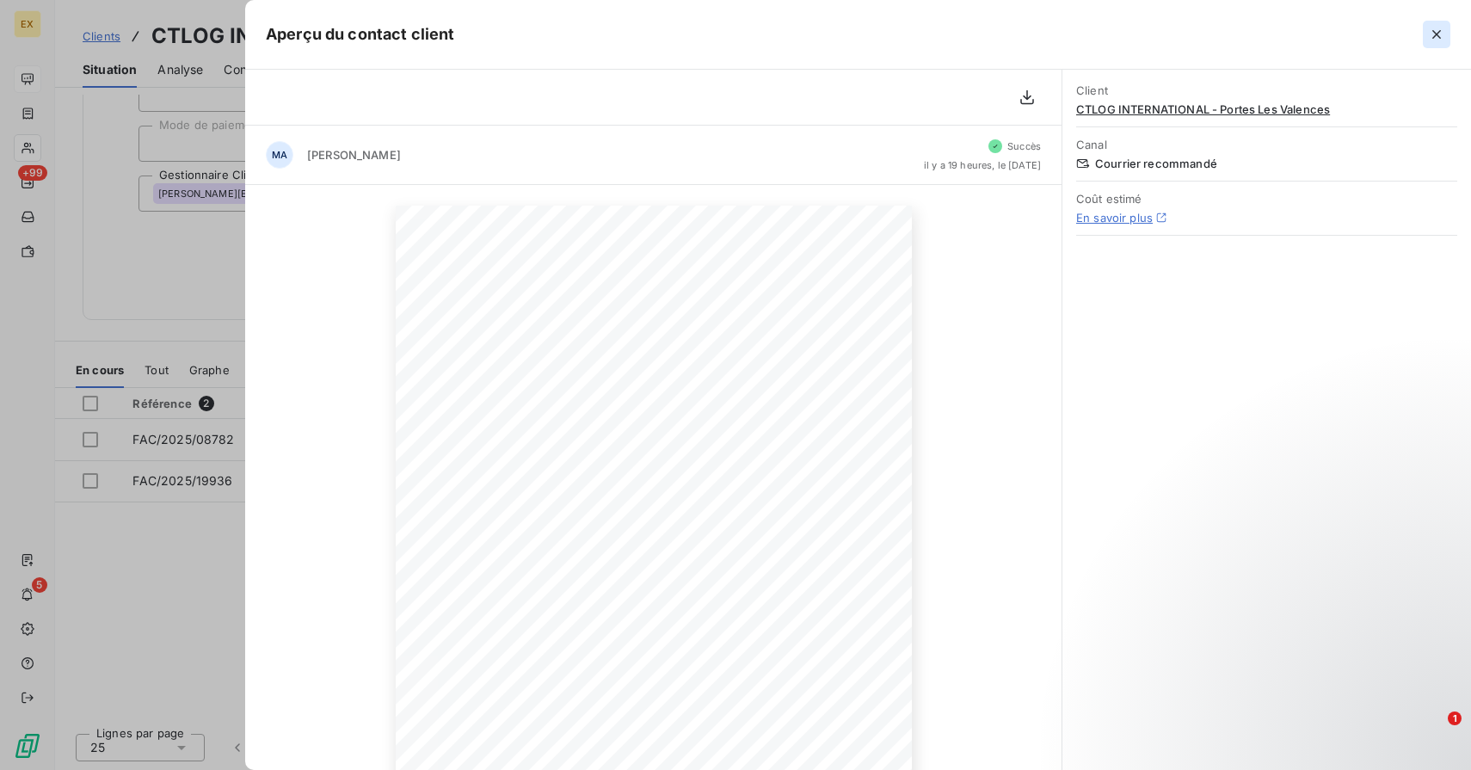
click at [1430, 36] on icon "button" at bounding box center [1436, 34] width 17 height 17
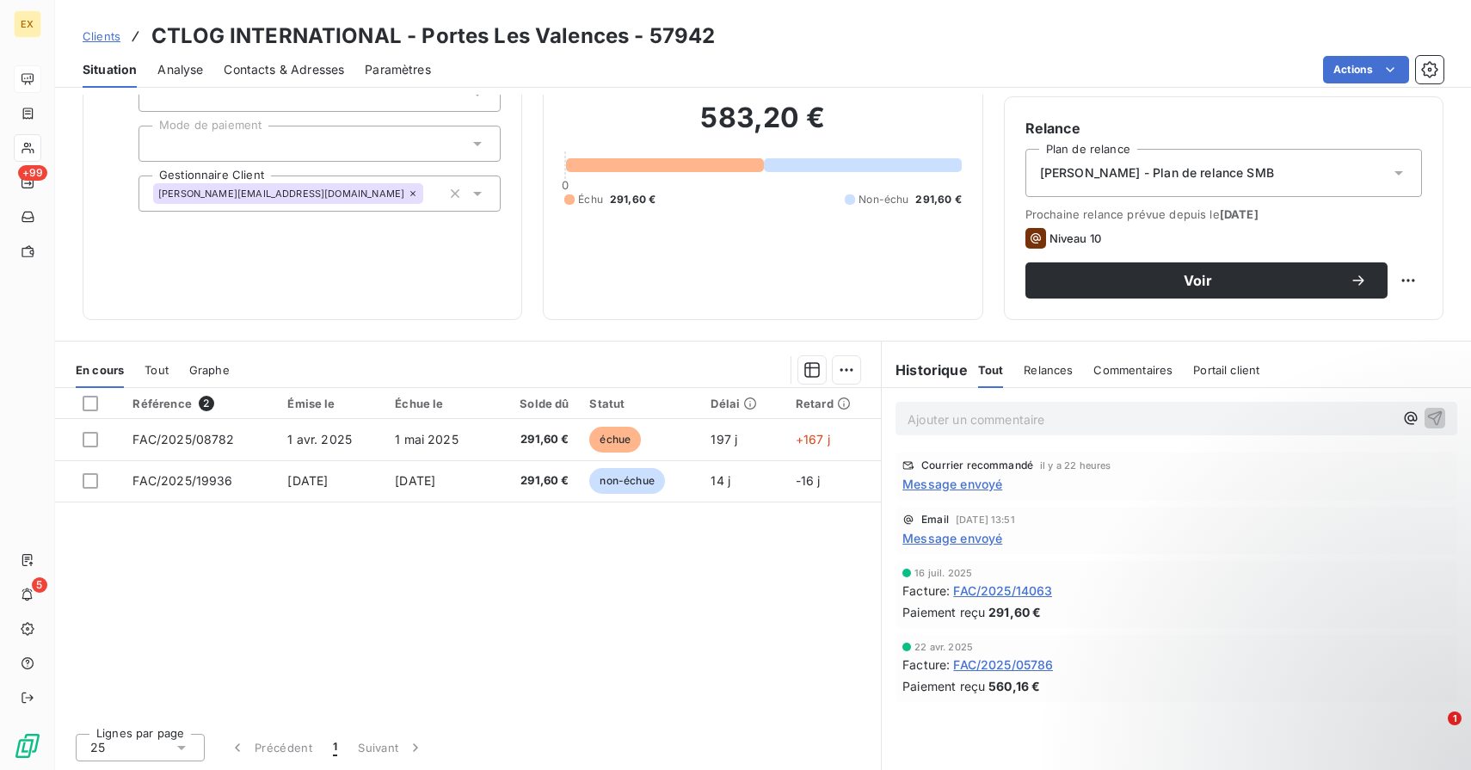
click at [979, 412] on p "Ajouter un commentaire ﻿" at bounding box center [1151, 420] width 486 height 22
